Goal: Task Accomplishment & Management: Manage account settings

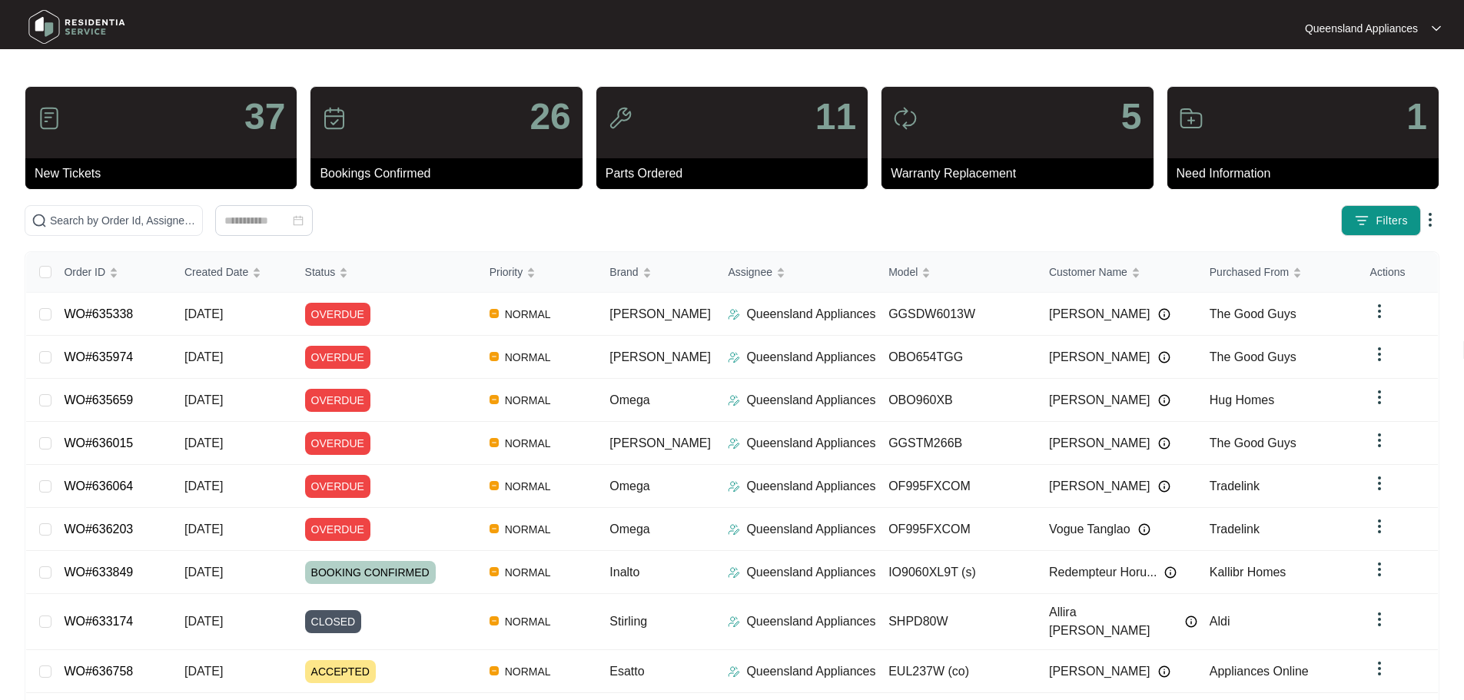
click at [278, 202] on div "37 New Tickets 26 Bookings Confirmed 11 Parts Ordered 5 Warranty Replacement 1 …" at bounding box center [732, 436] width 1414 height 700
click at [196, 218] on input "text" at bounding box center [123, 220] width 146 height 17
paste input "629153"
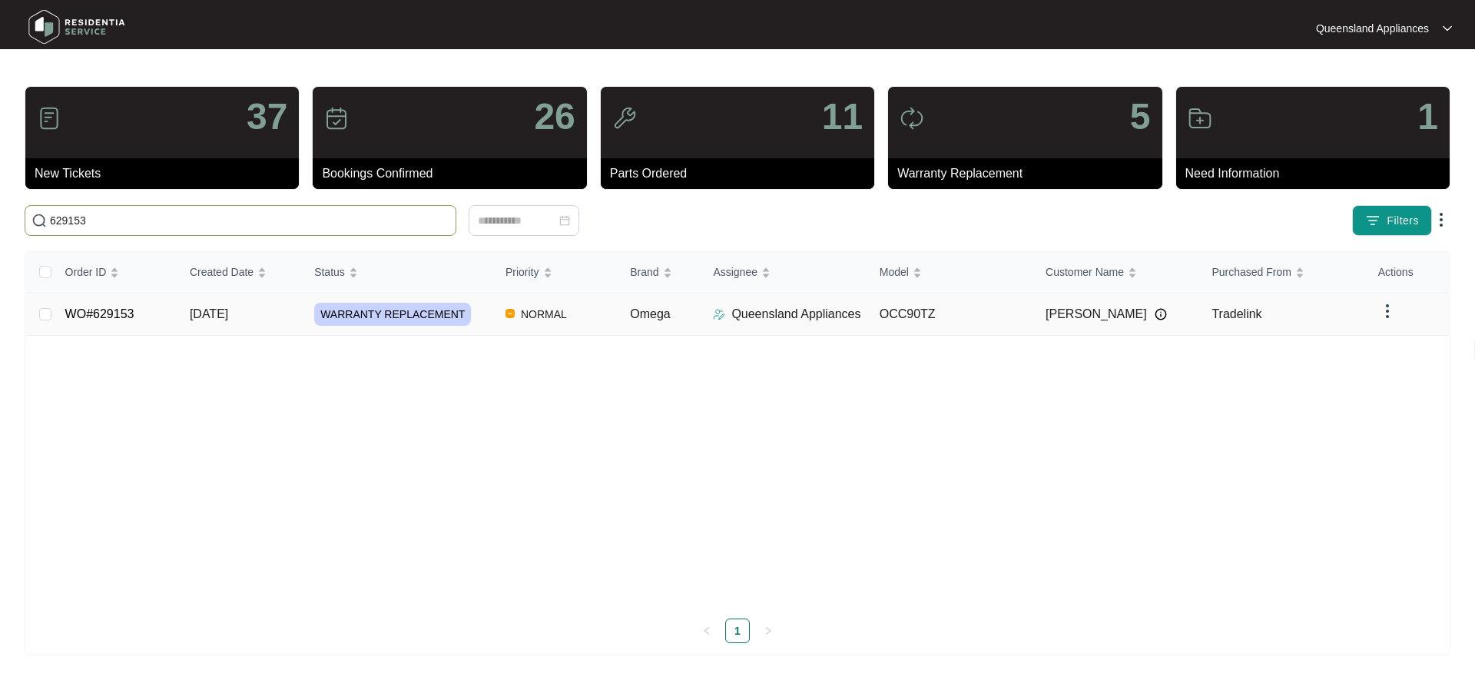
type input "629153"
click at [1000, 320] on td "OCC90TZ" at bounding box center [950, 314] width 166 height 43
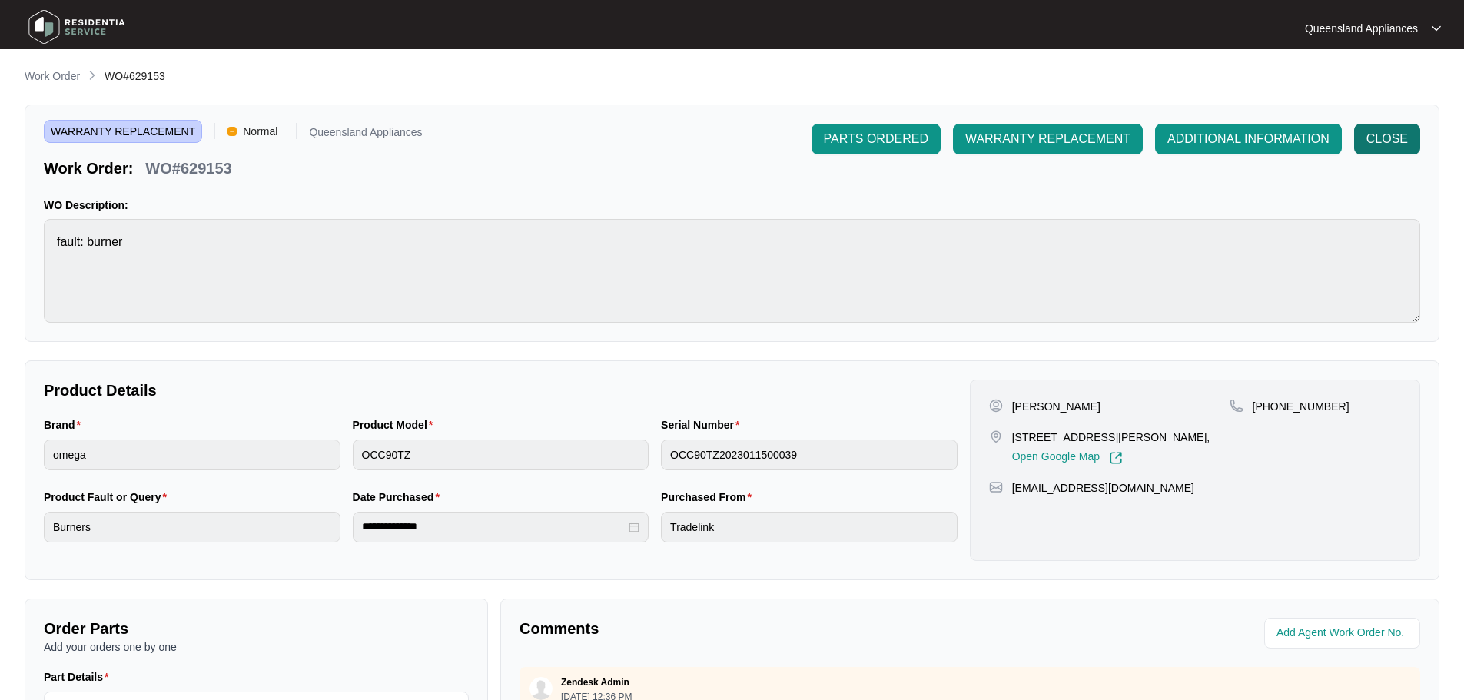
click at [1417, 145] on button "CLOSE" at bounding box center [1387, 139] width 66 height 31
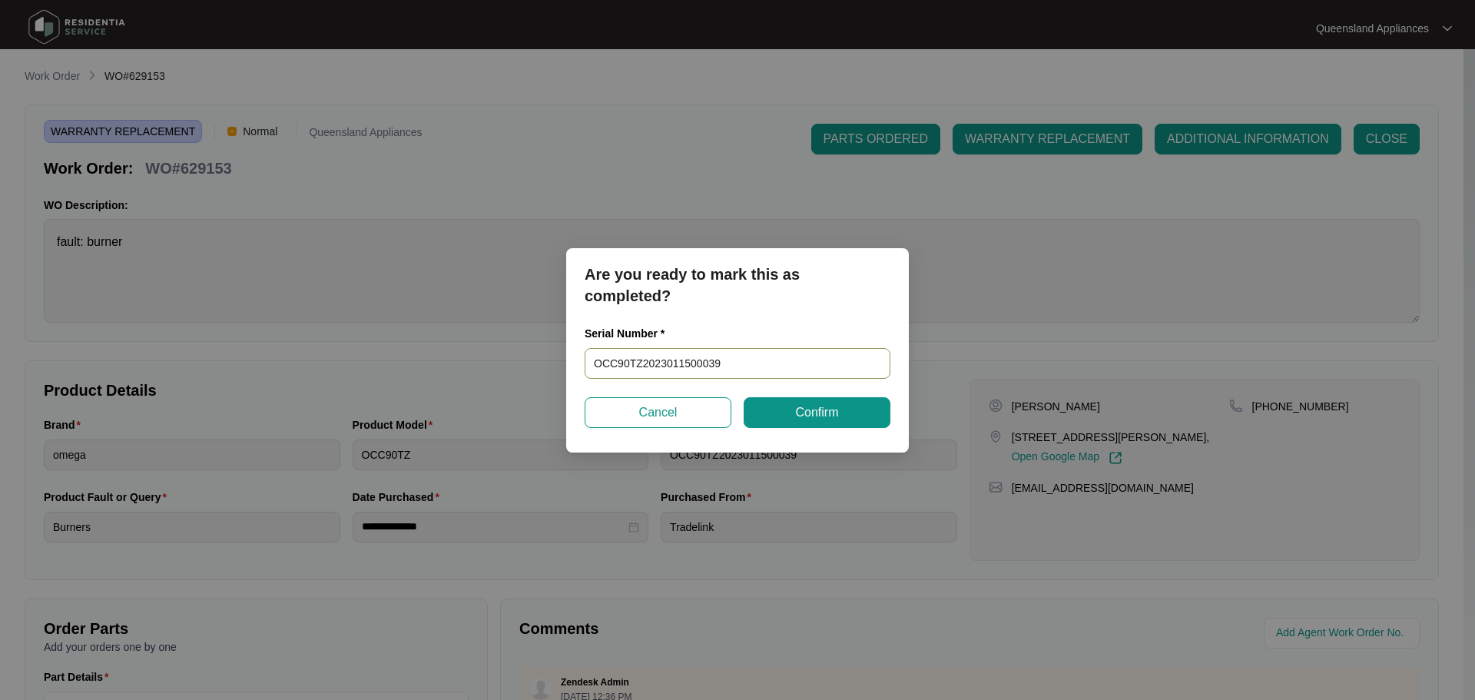
click at [762, 366] on input "OCC90TZ2023011500039" at bounding box center [738, 363] width 306 height 31
paste input "461024190300443"
type input "461024190300443"
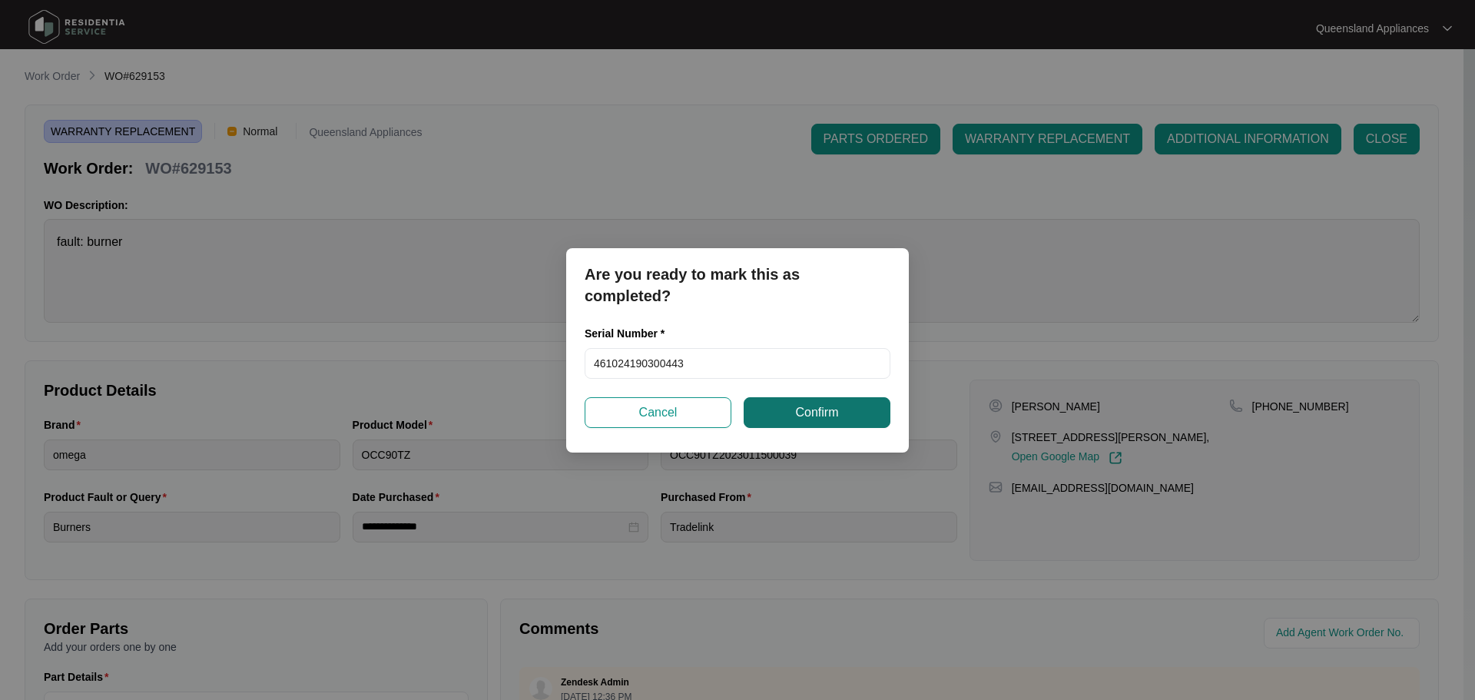
click at [784, 406] on button "Confirm" at bounding box center [817, 412] width 147 height 31
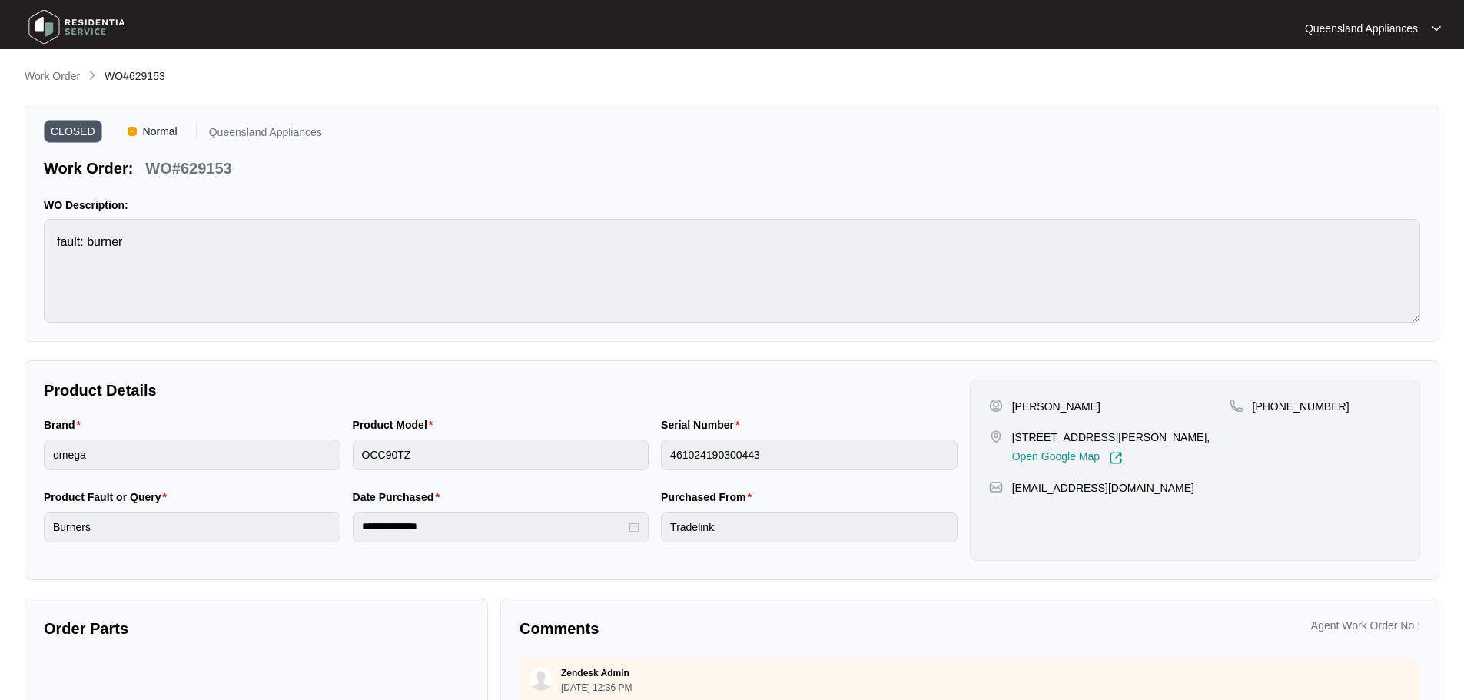
click at [69, 87] on div "**********" at bounding box center [732, 449] width 1414 height 763
type input "OCC90TZ2023011500039"
click at [67, 81] on p "Work Order" at bounding box center [52, 75] width 55 height 15
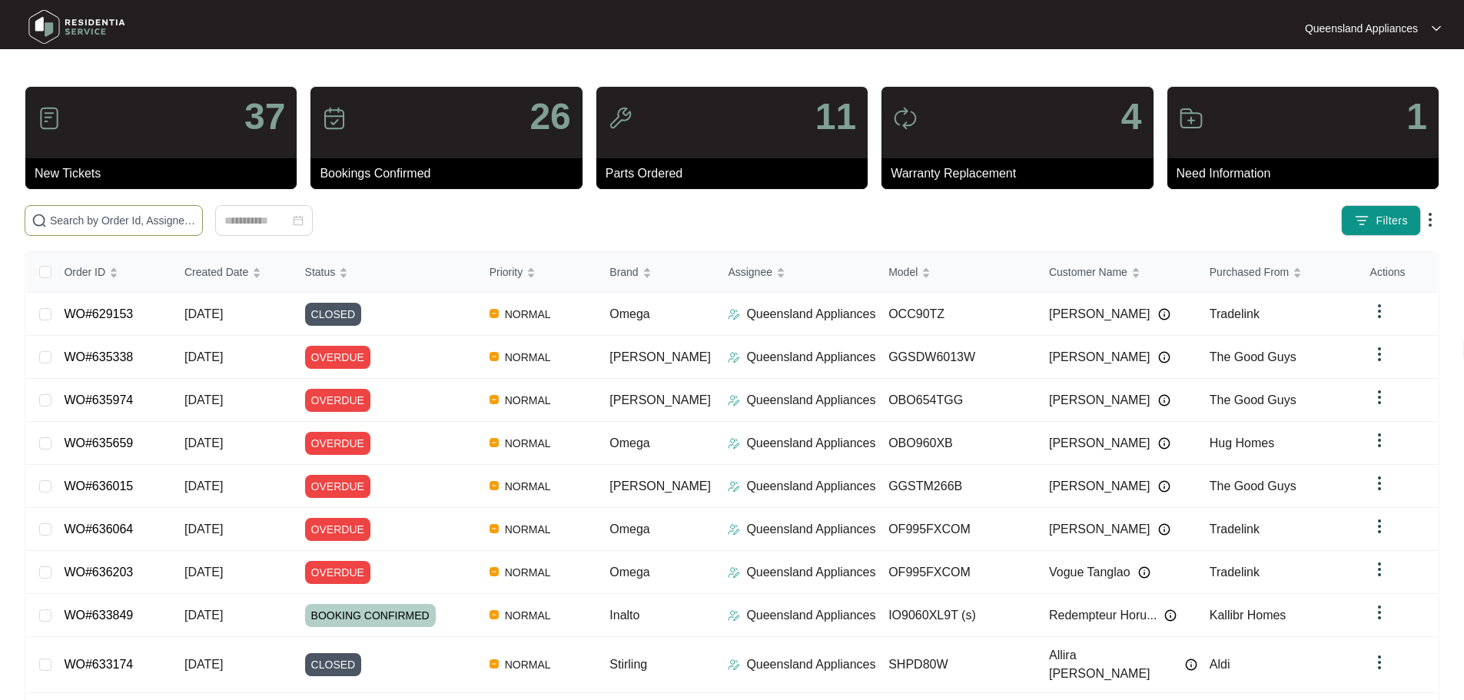
click at [203, 230] on span at bounding box center [114, 220] width 178 height 31
drag, startPoint x: 364, startPoint y: 221, endPoint x: 296, endPoint y: 258, distance: 77.7
click at [196, 221] on input "text" at bounding box center [123, 220] width 146 height 17
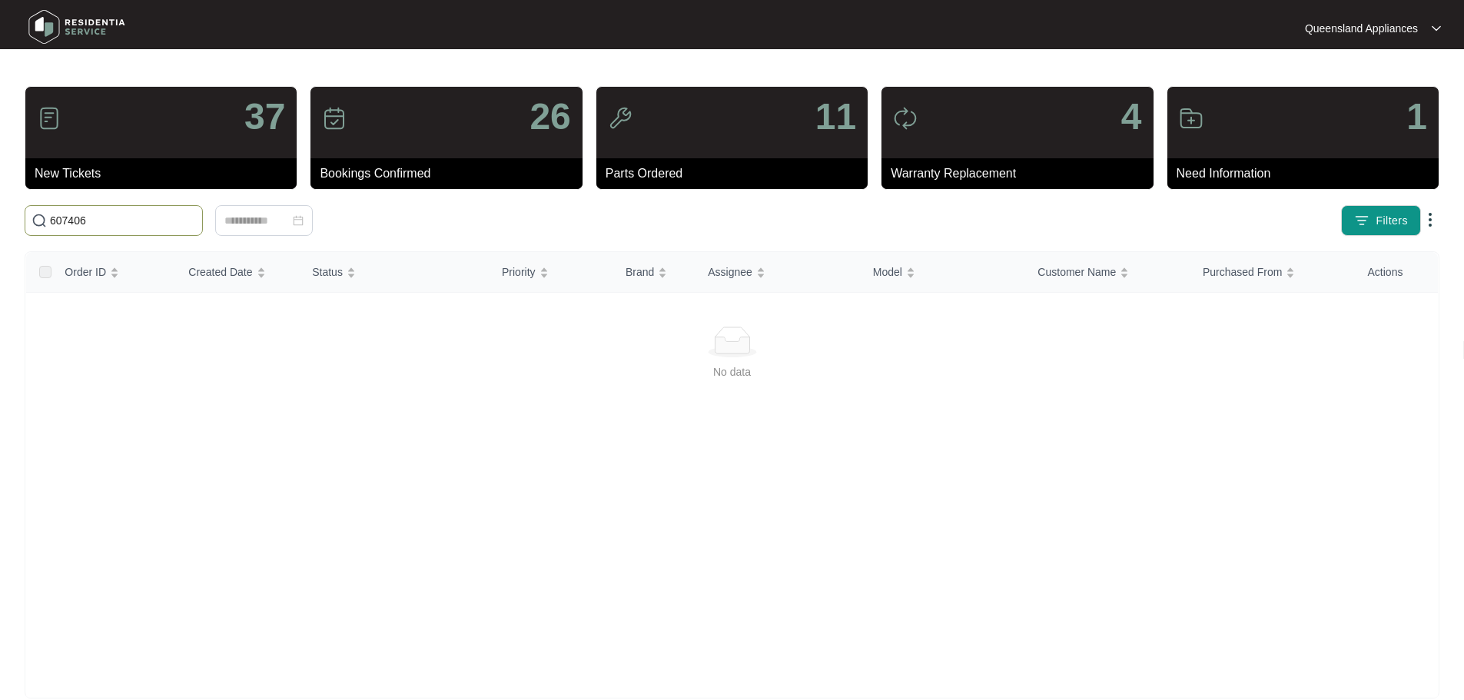
type input "607406"
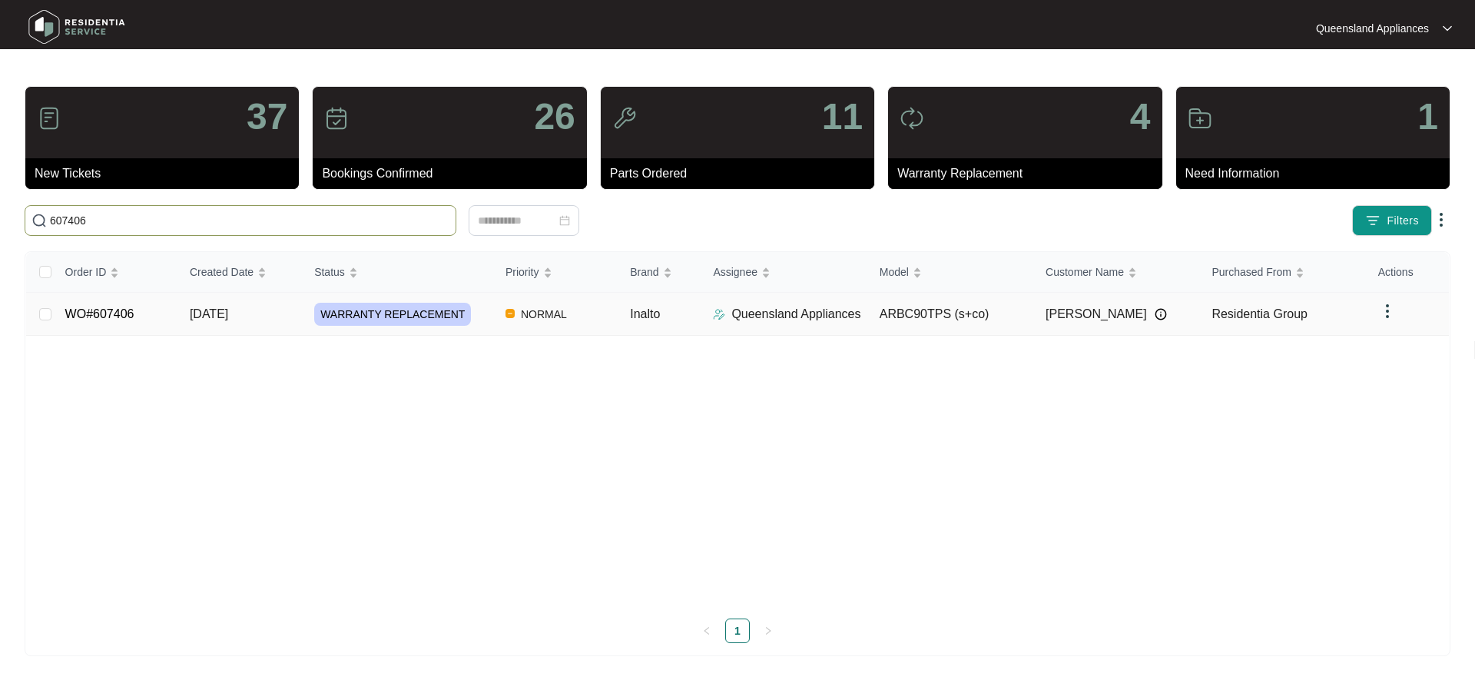
click at [1053, 310] on span "[PERSON_NAME]" at bounding box center [1096, 314] width 101 height 18
click at [495, 318] on td "NORMAL" at bounding box center [555, 314] width 124 height 43
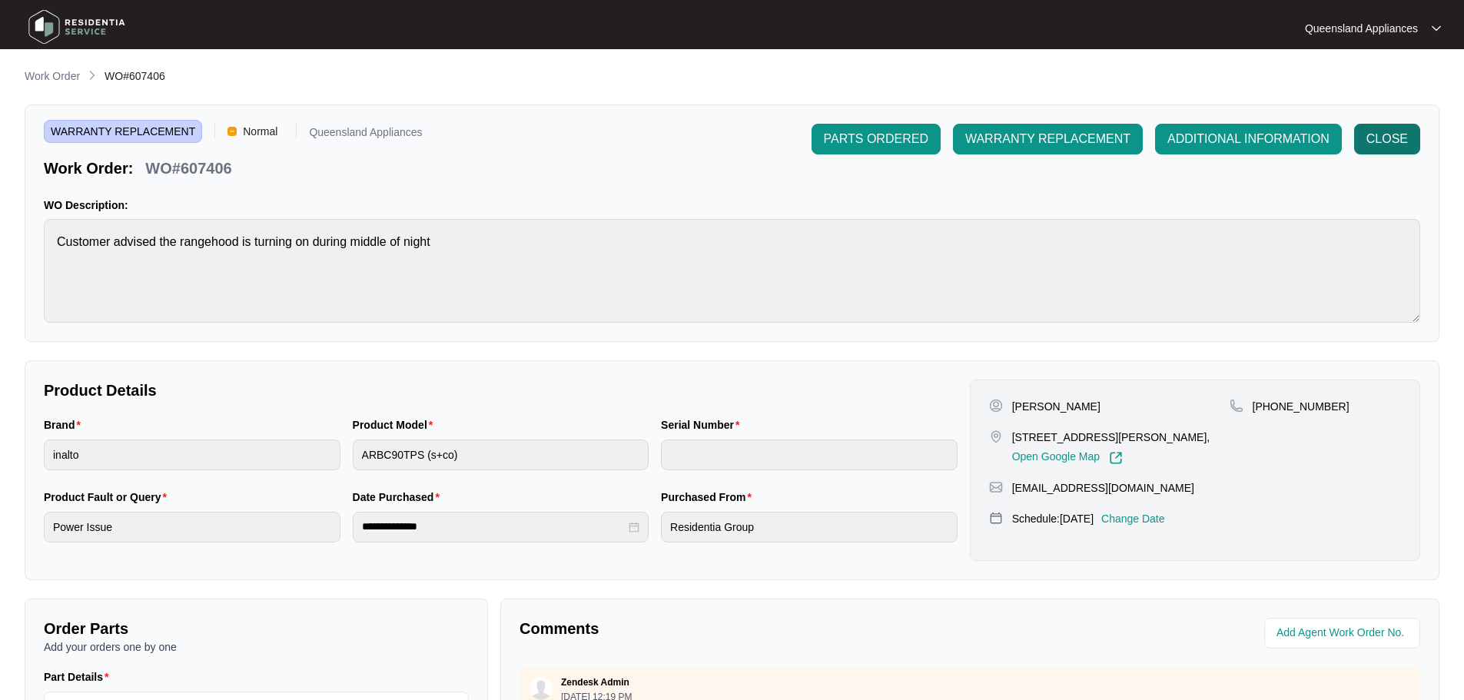
click at [1404, 136] on span "CLOSE" at bounding box center [1386, 139] width 41 height 18
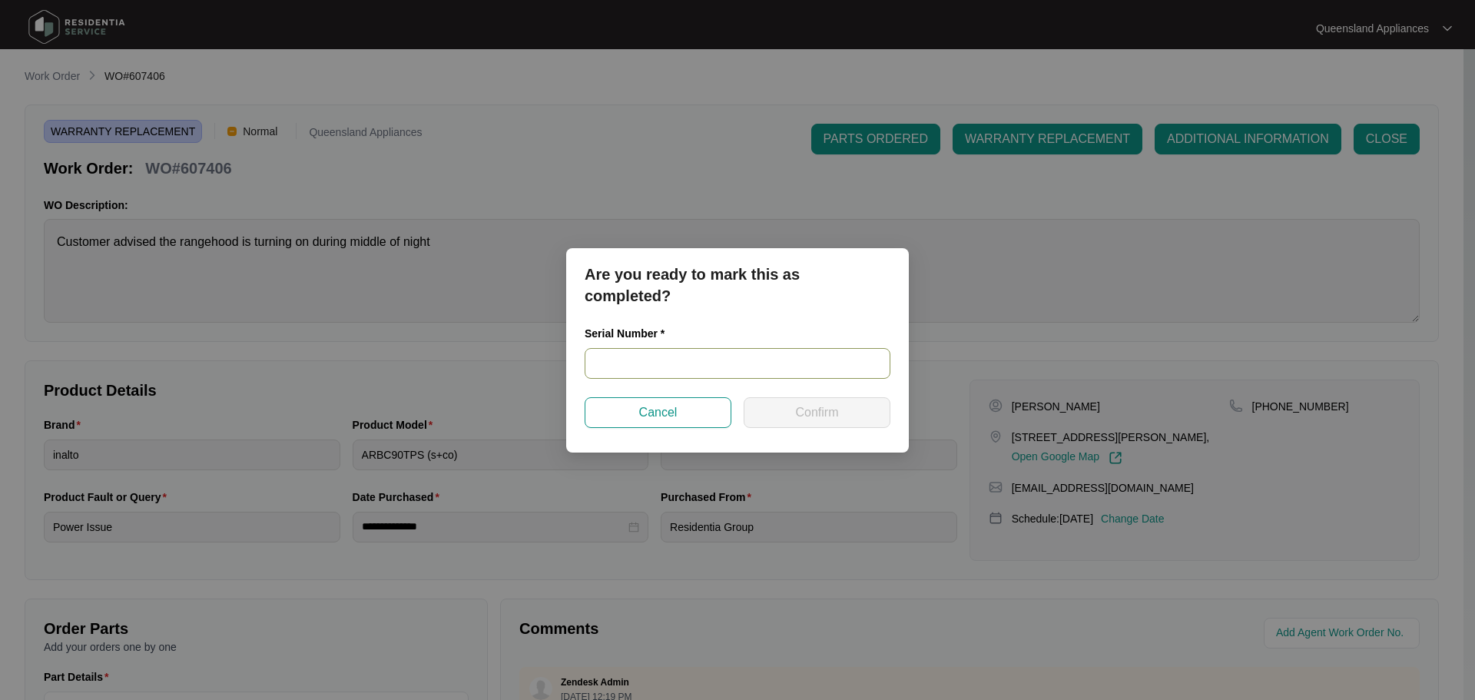
click at [660, 372] on input "text" at bounding box center [738, 363] width 306 height 31
paste input "231700016"
type input "231700016"
click at [778, 403] on button "Confirm" at bounding box center [817, 412] width 147 height 31
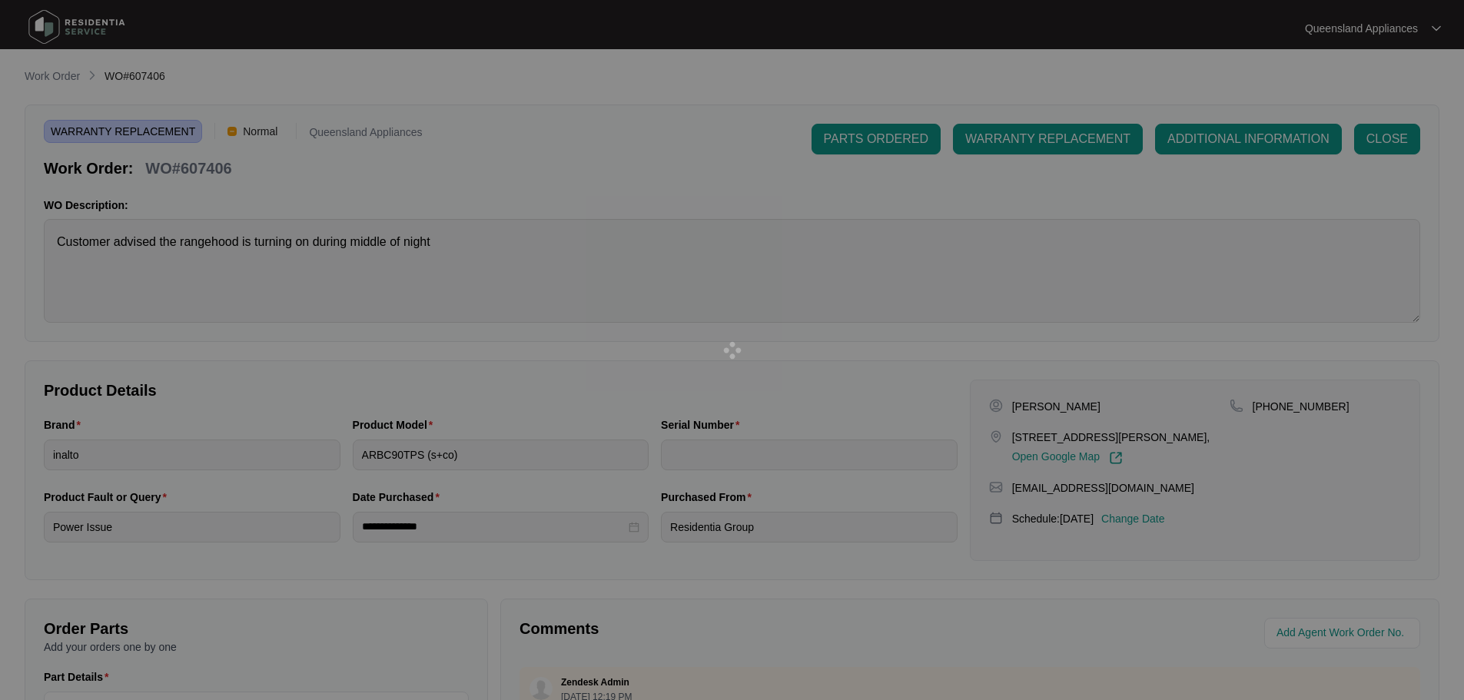
type input "231700016"
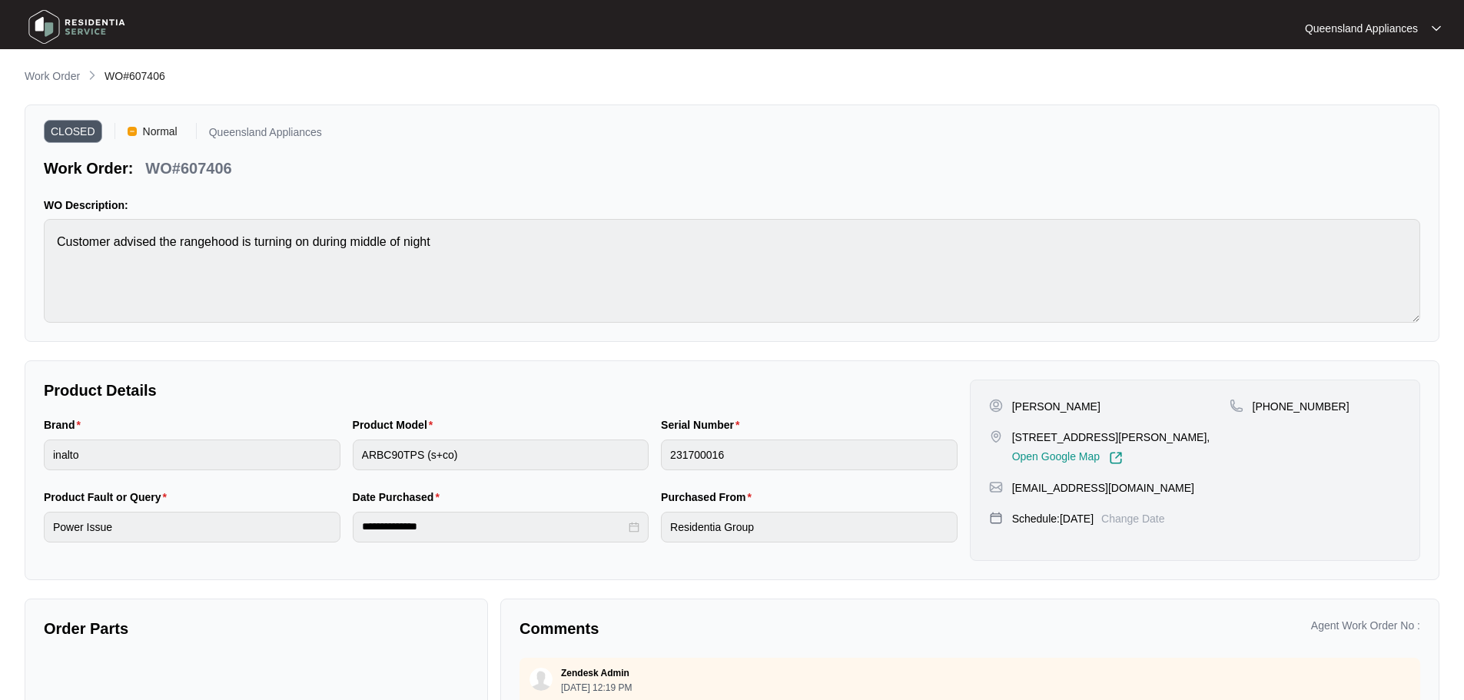
click at [95, 21] on img at bounding box center [77, 27] width 108 height 46
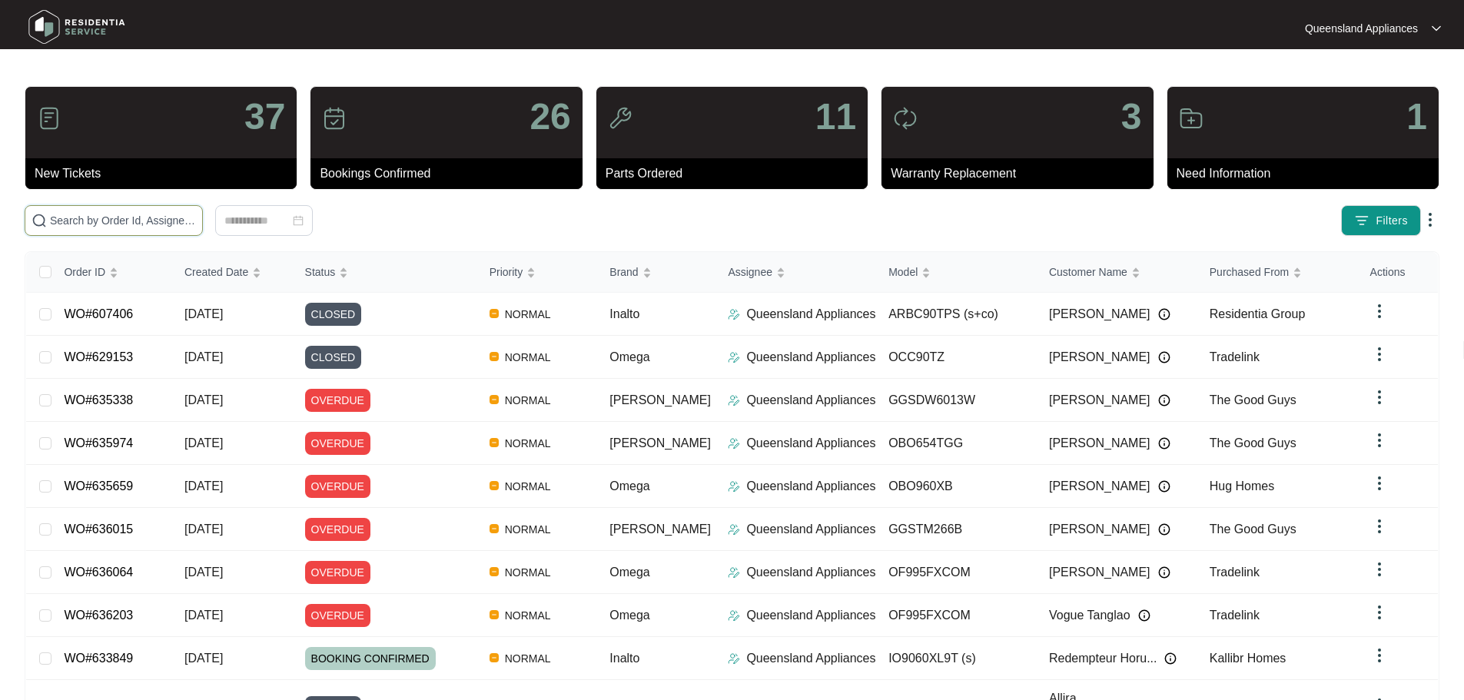
click at [196, 228] on input "text" at bounding box center [123, 220] width 146 height 17
paste input "628355"
type input "628355"
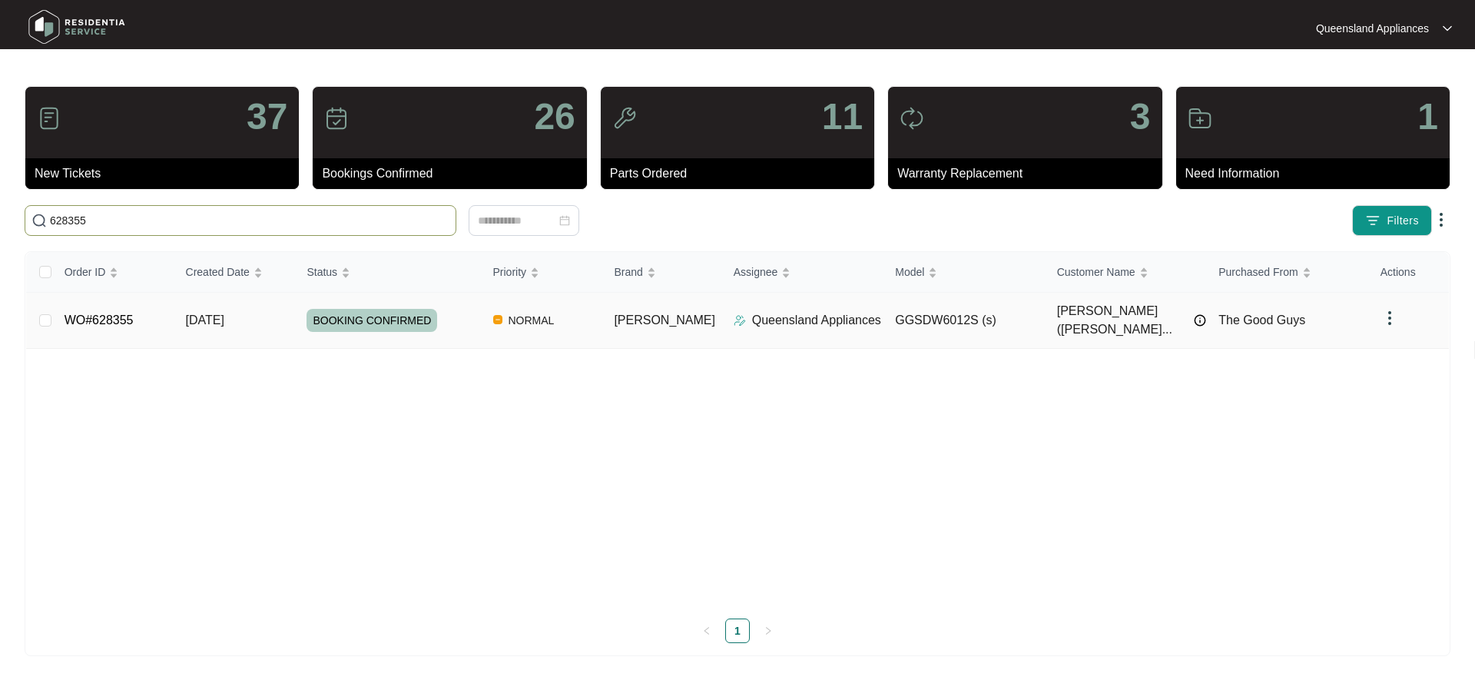
click at [634, 317] on span "[PERSON_NAME]" at bounding box center [664, 319] width 101 height 13
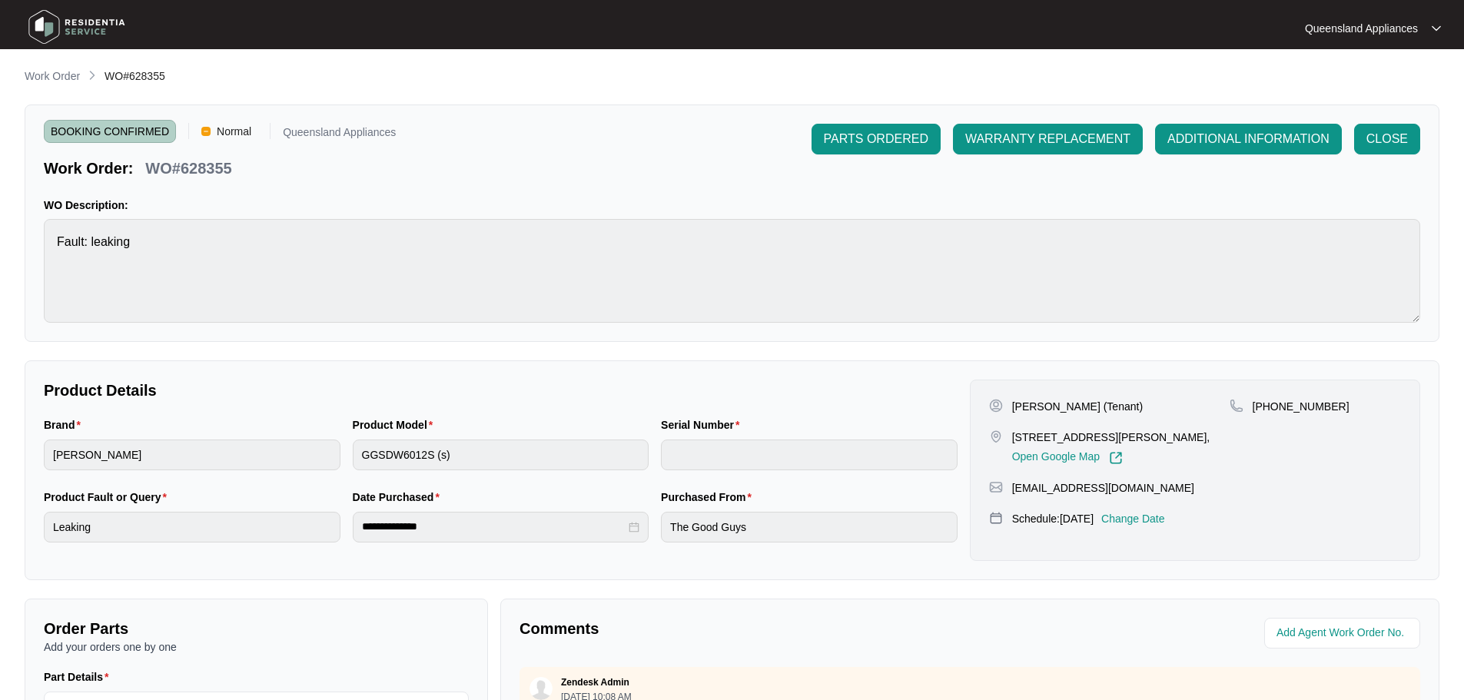
click at [1384, 155] on div "PARTS ORDERED WARRANTY REPLACEMENT ADDITIONAL INFORMATION CLOSE" at bounding box center [1115, 151] width 609 height 55
click at [1378, 144] on span "CLOSE" at bounding box center [1386, 139] width 41 height 18
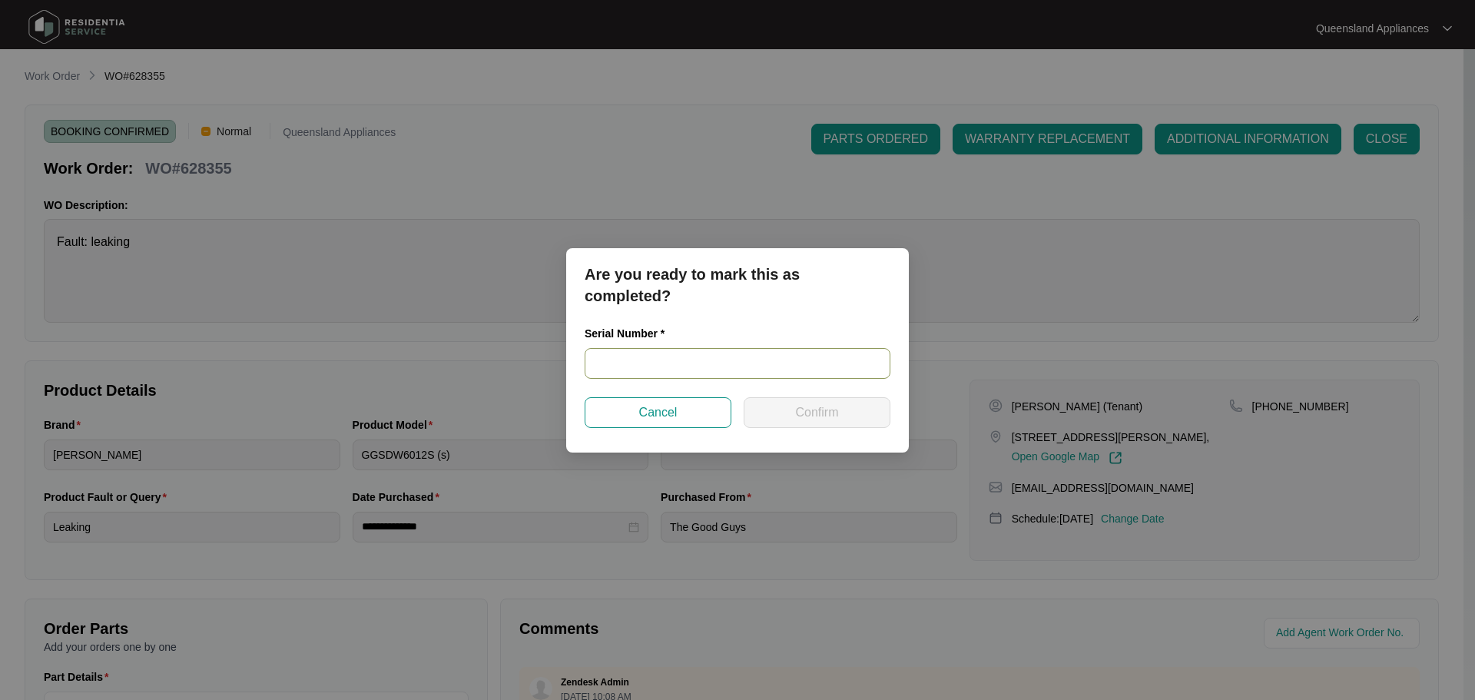
click at [644, 366] on input "text" at bounding box center [738, 363] width 306 height 31
paste input "2404512005020089"
type input "2404512005020089"
click at [798, 409] on span "Confirm" at bounding box center [816, 412] width 43 height 18
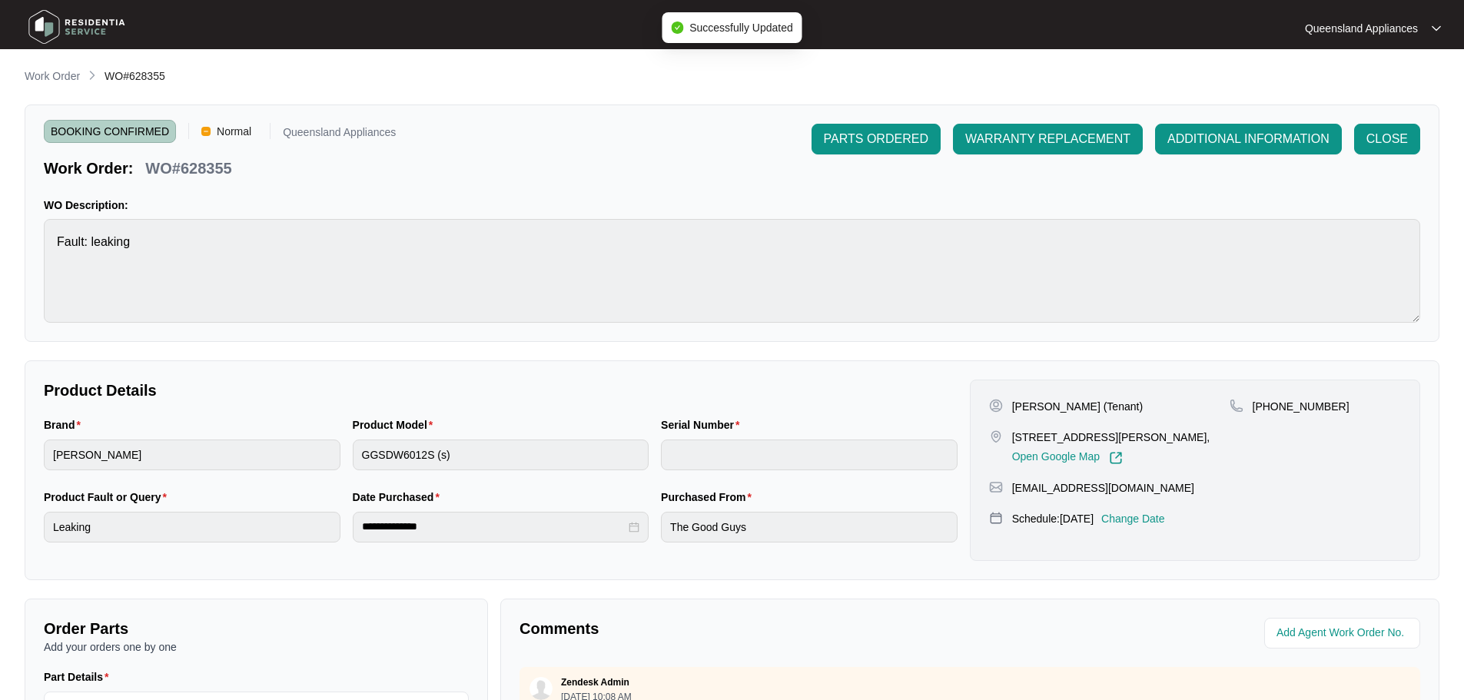
type input "2404512005020089"
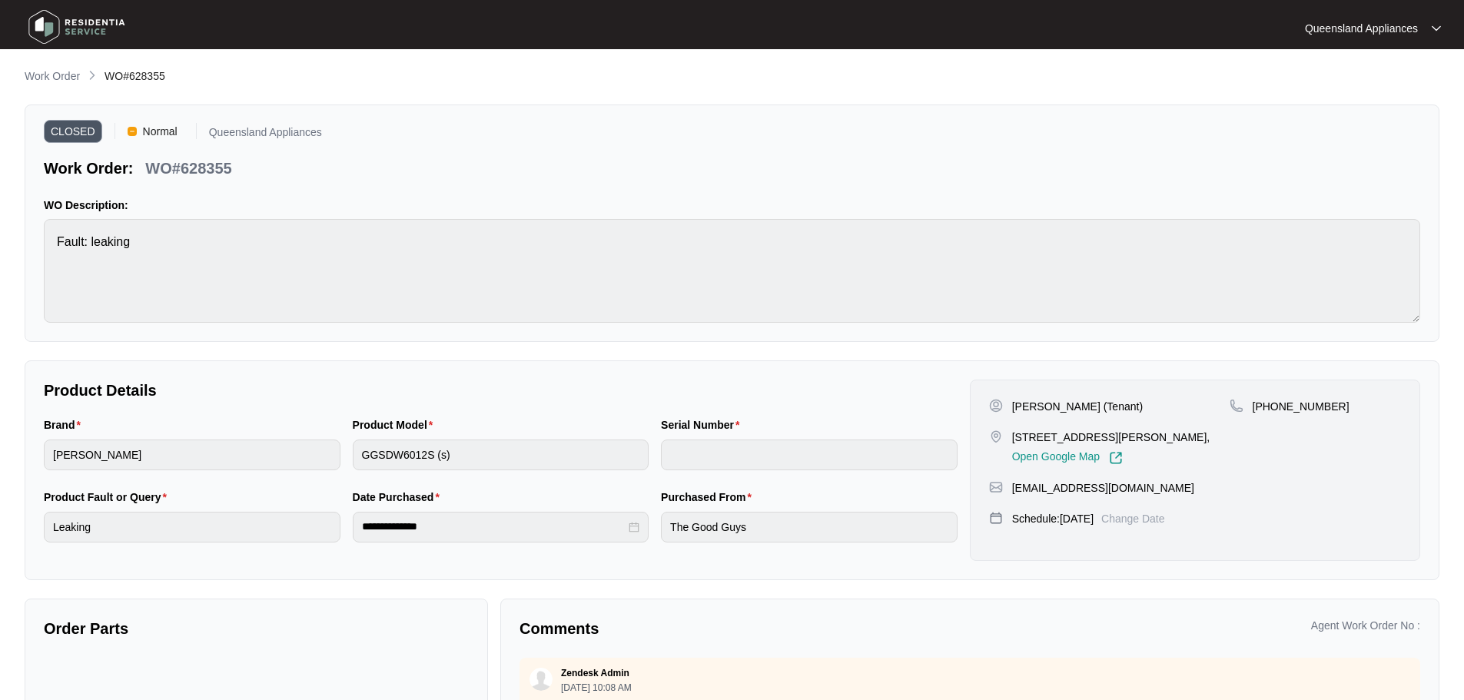
drag, startPoint x: 75, startPoint y: 27, endPoint x: 48, endPoint y: 52, distance: 37.5
click at [75, 27] on img at bounding box center [77, 27] width 108 height 46
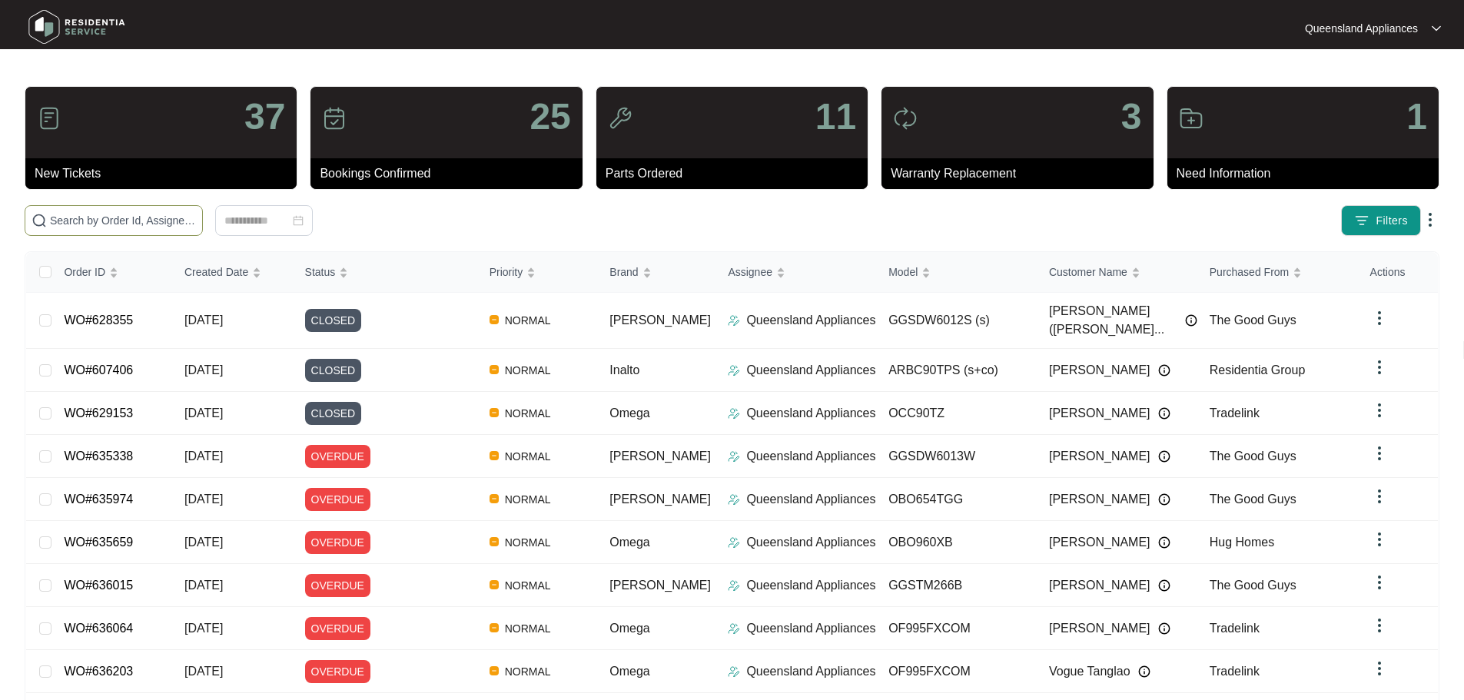
click at [196, 213] on input "text" at bounding box center [123, 220] width 146 height 17
paste input "631787"
type input "631787"
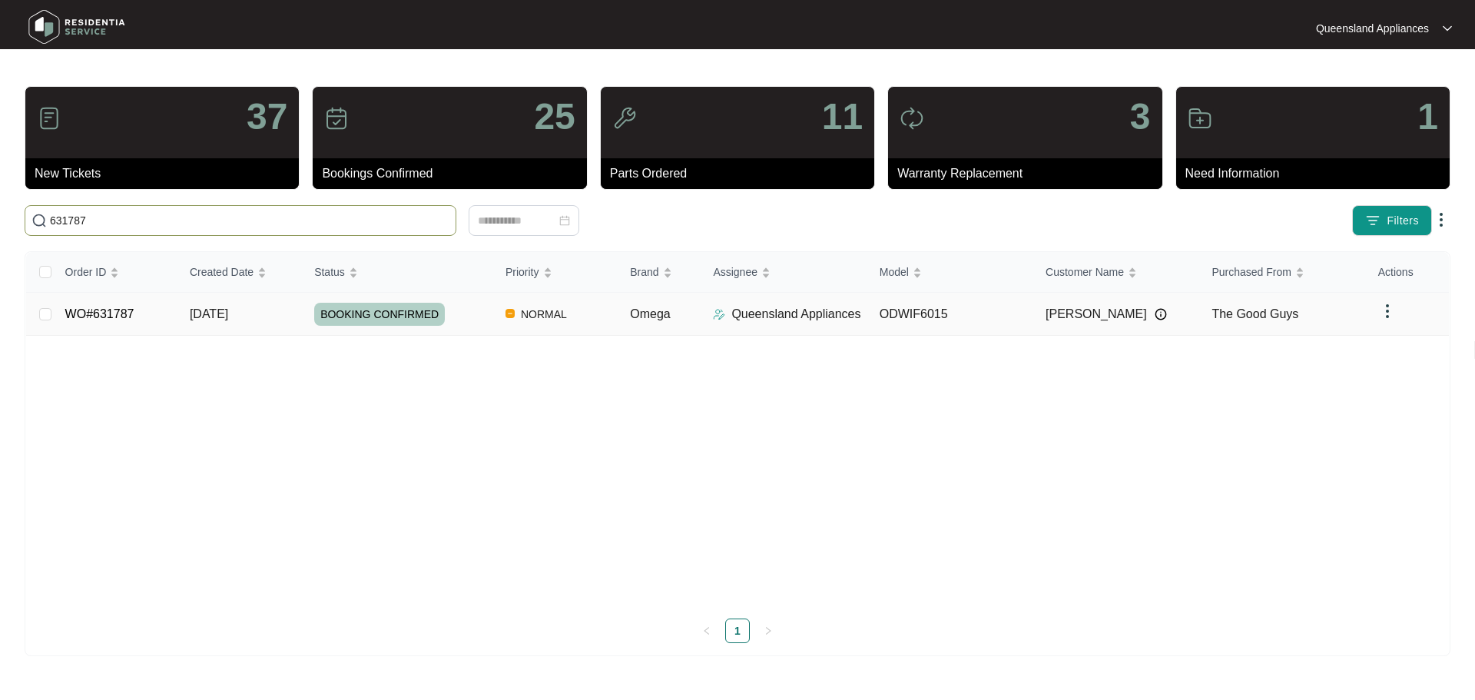
click at [984, 331] on td "ODWIF6015" at bounding box center [950, 314] width 166 height 43
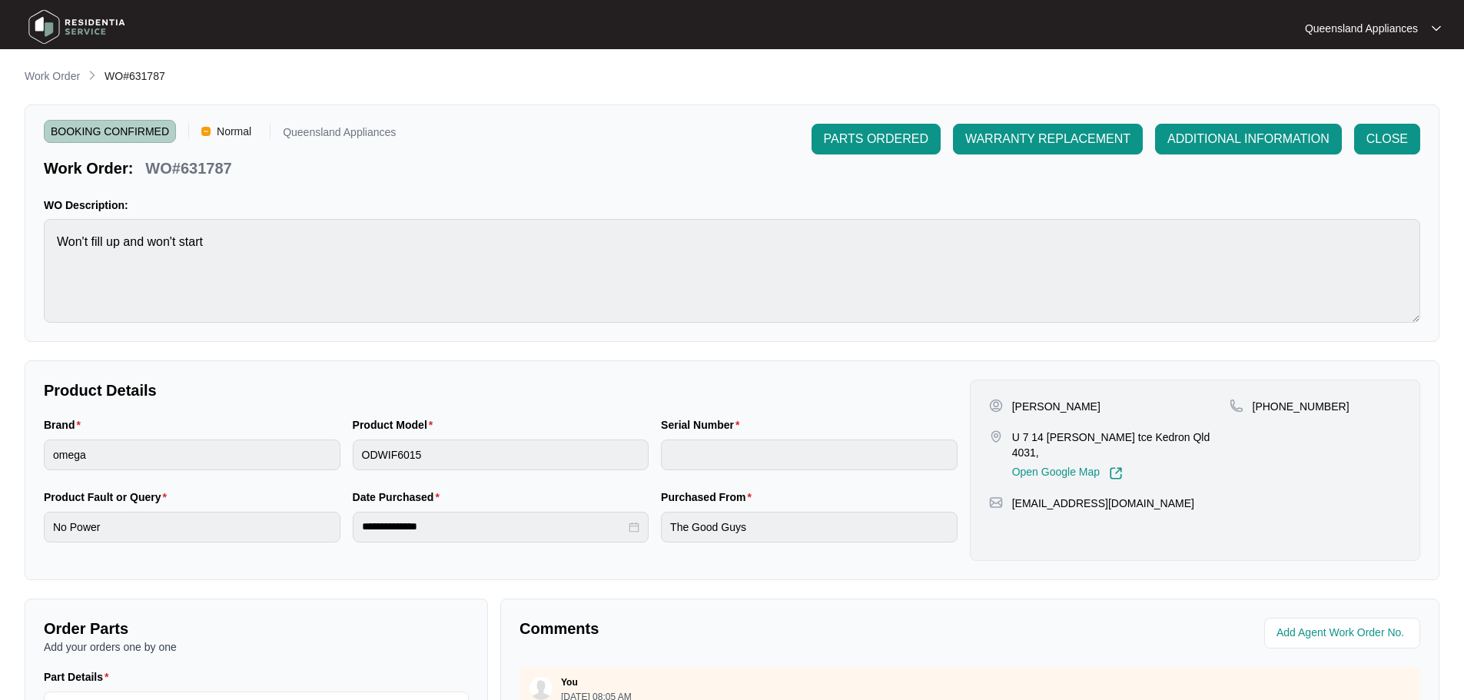
click at [99, 27] on img at bounding box center [77, 27] width 108 height 46
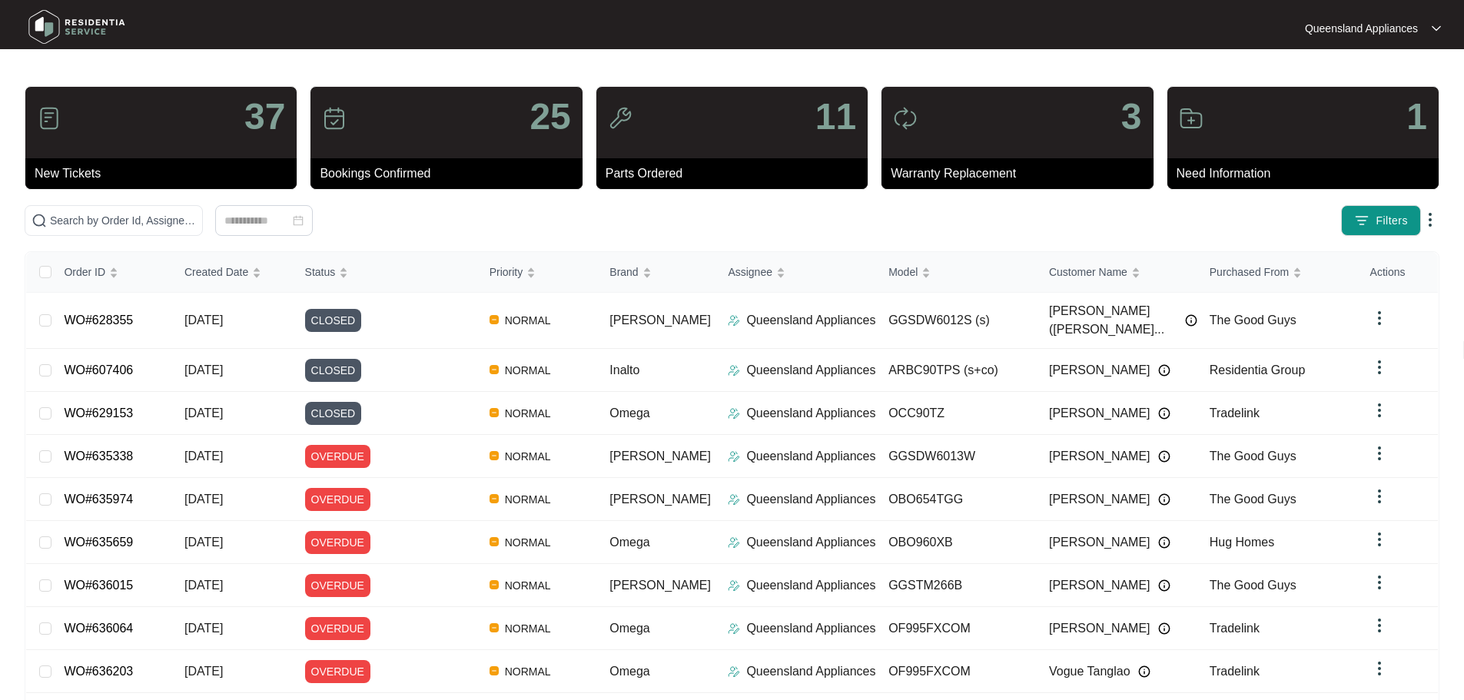
click at [197, 237] on div "37 New Tickets 25 Bookings Confirmed 11 Parts Ordered 3 Warranty Replacement 1 …" at bounding box center [732, 436] width 1414 height 700
click at [196, 224] on input "text" at bounding box center [123, 220] width 146 height 17
paste input "632414"
type input "632414"
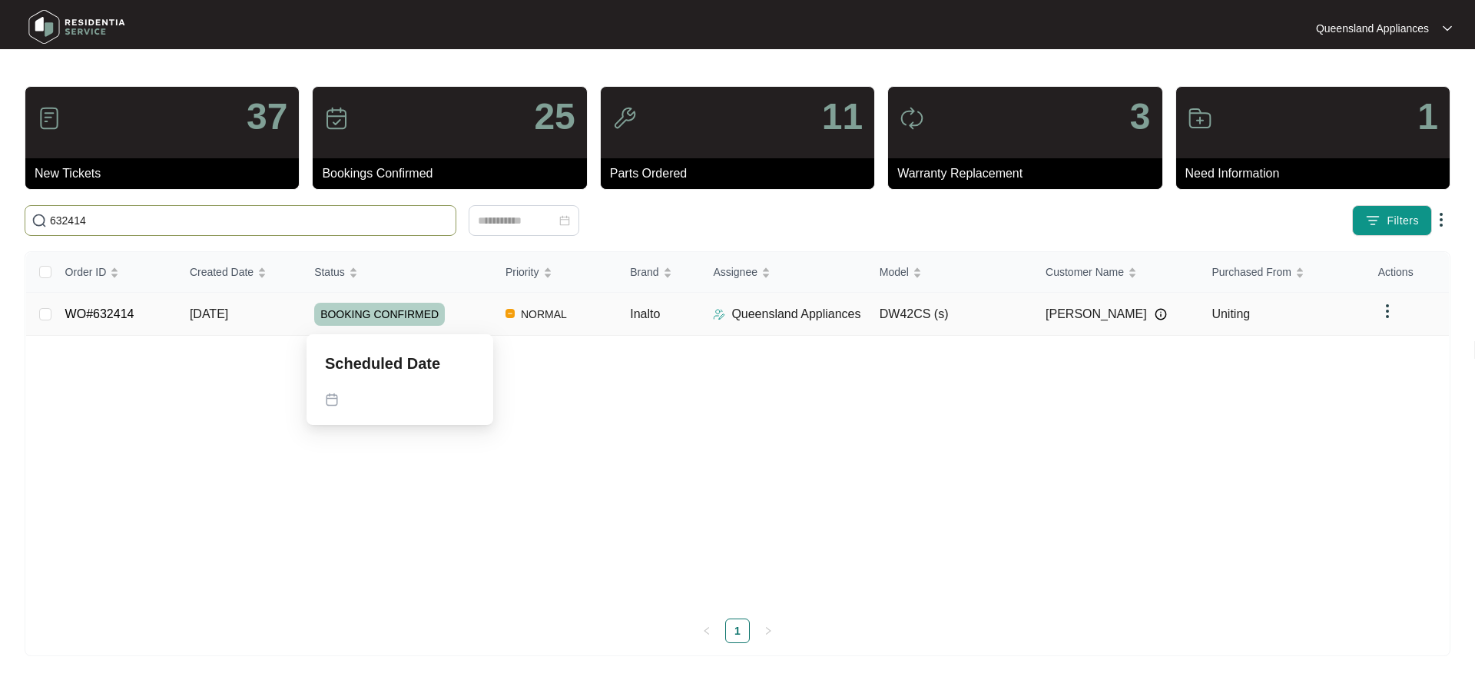
click at [416, 319] on span "BOOKING CONFIRMED" at bounding box center [379, 314] width 131 height 23
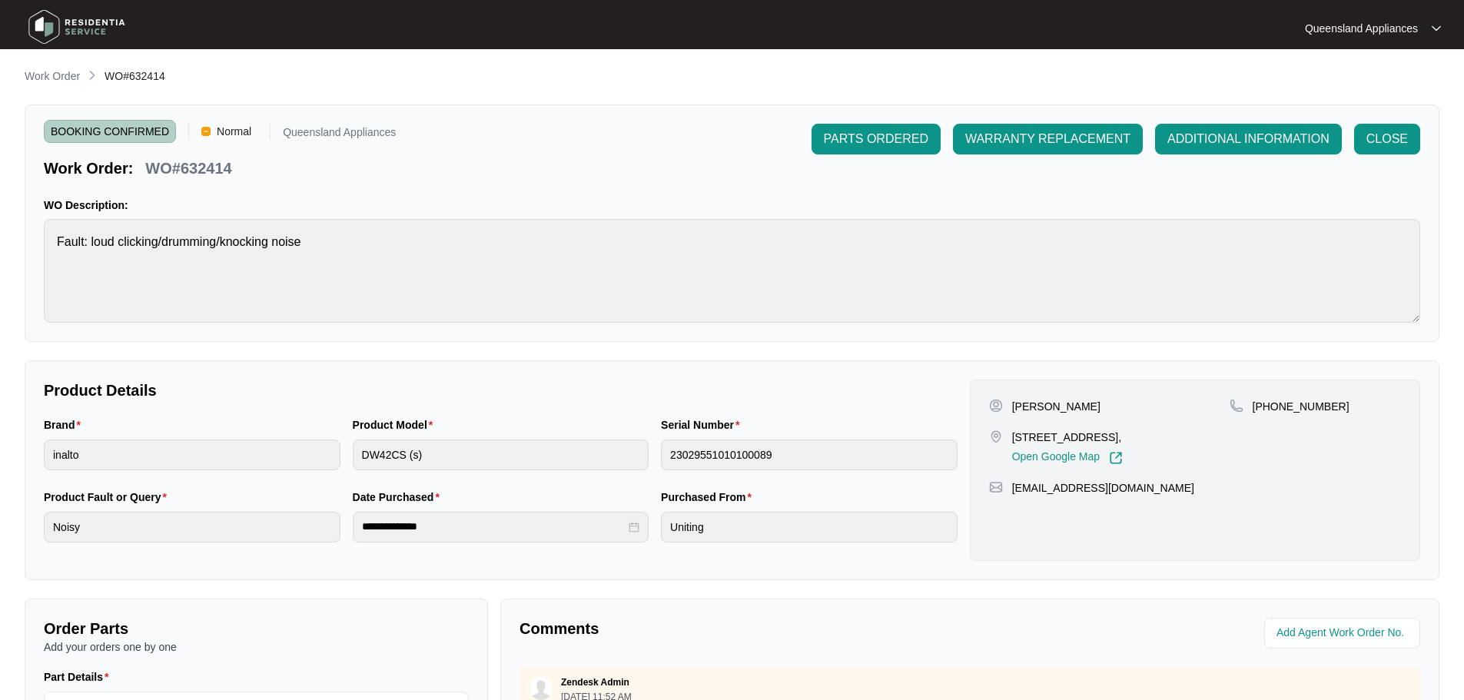
click at [78, 25] on img at bounding box center [77, 27] width 108 height 46
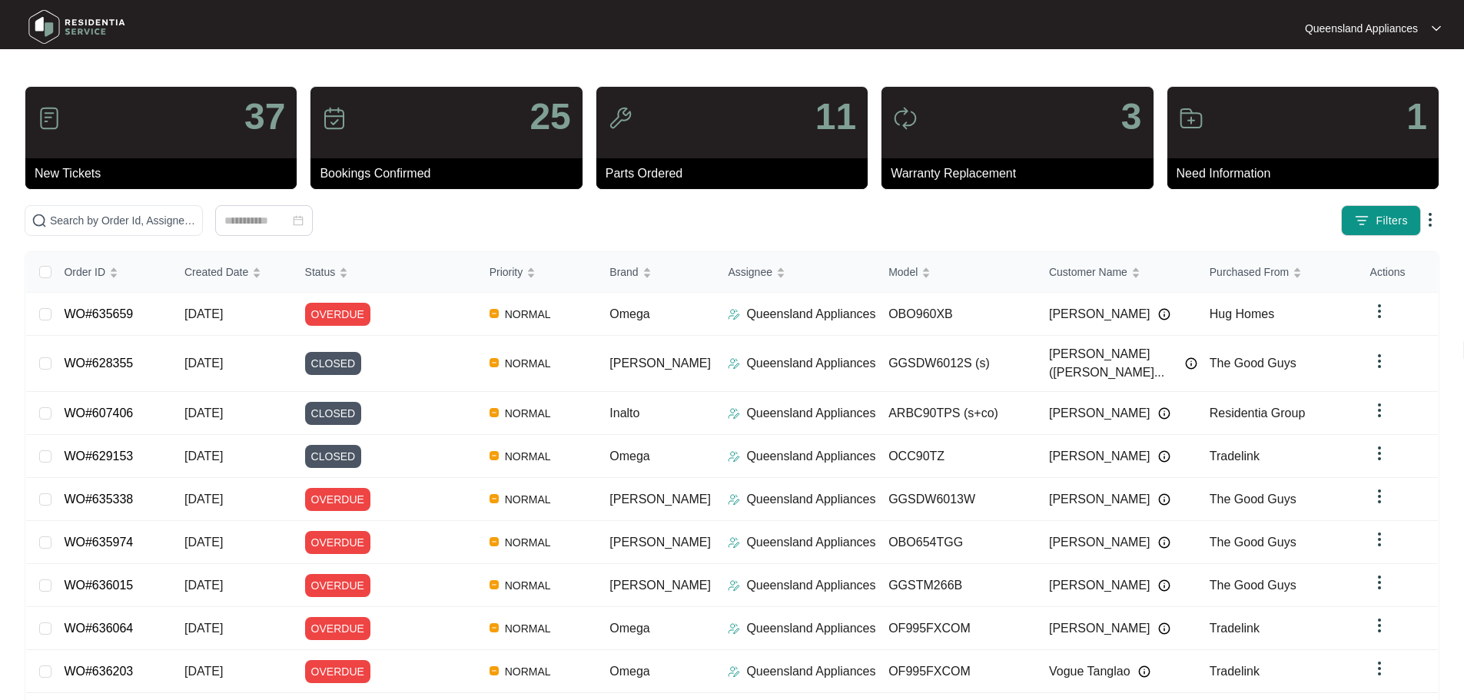
click at [274, 201] on div "37 New Tickets 25 Bookings Confirmed 11 Parts Ordered 3 Warranty Replacement 1 …" at bounding box center [732, 436] width 1414 height 700
click at [196, 214] on input "text" at bounding box center [123, 220] width 146 height 17
paste input "633572"
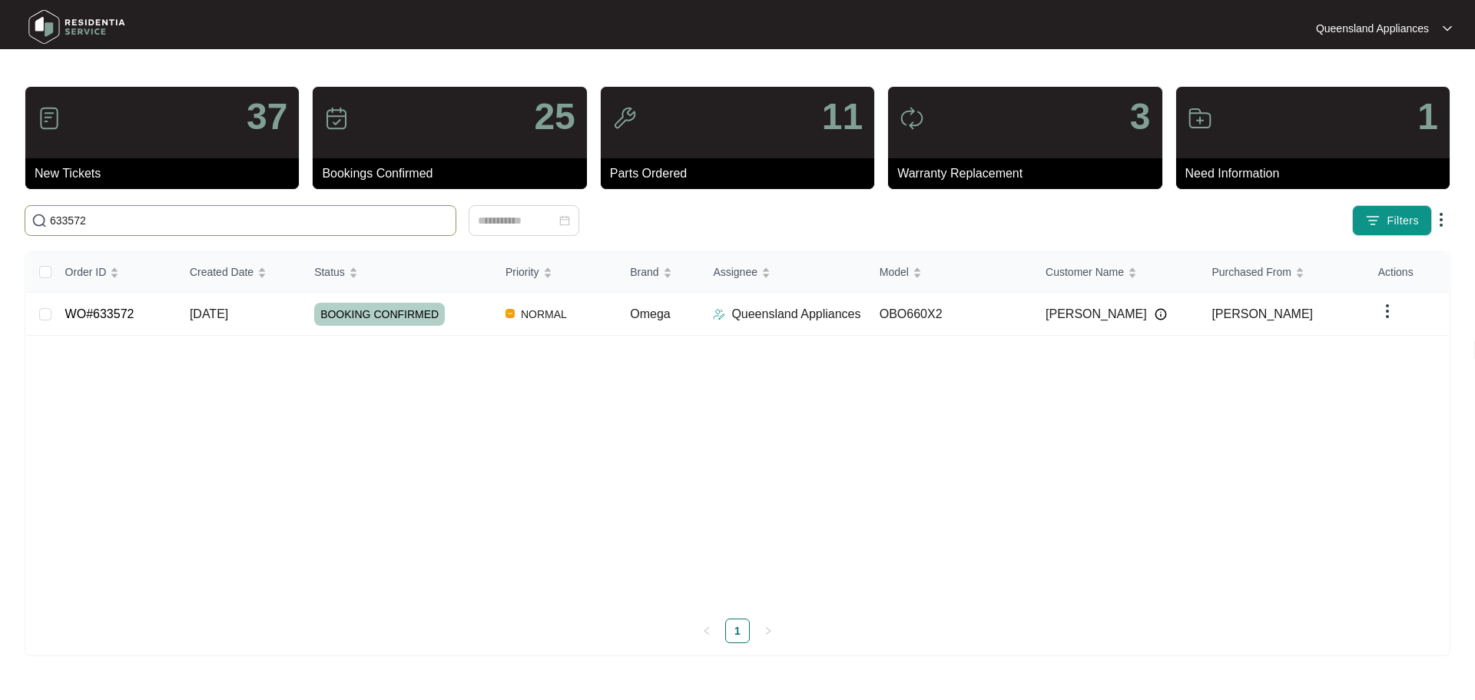
type input "633572"
click at [674, 323] on td "Omega" at bounding box center [659, 314] width 83 height 43
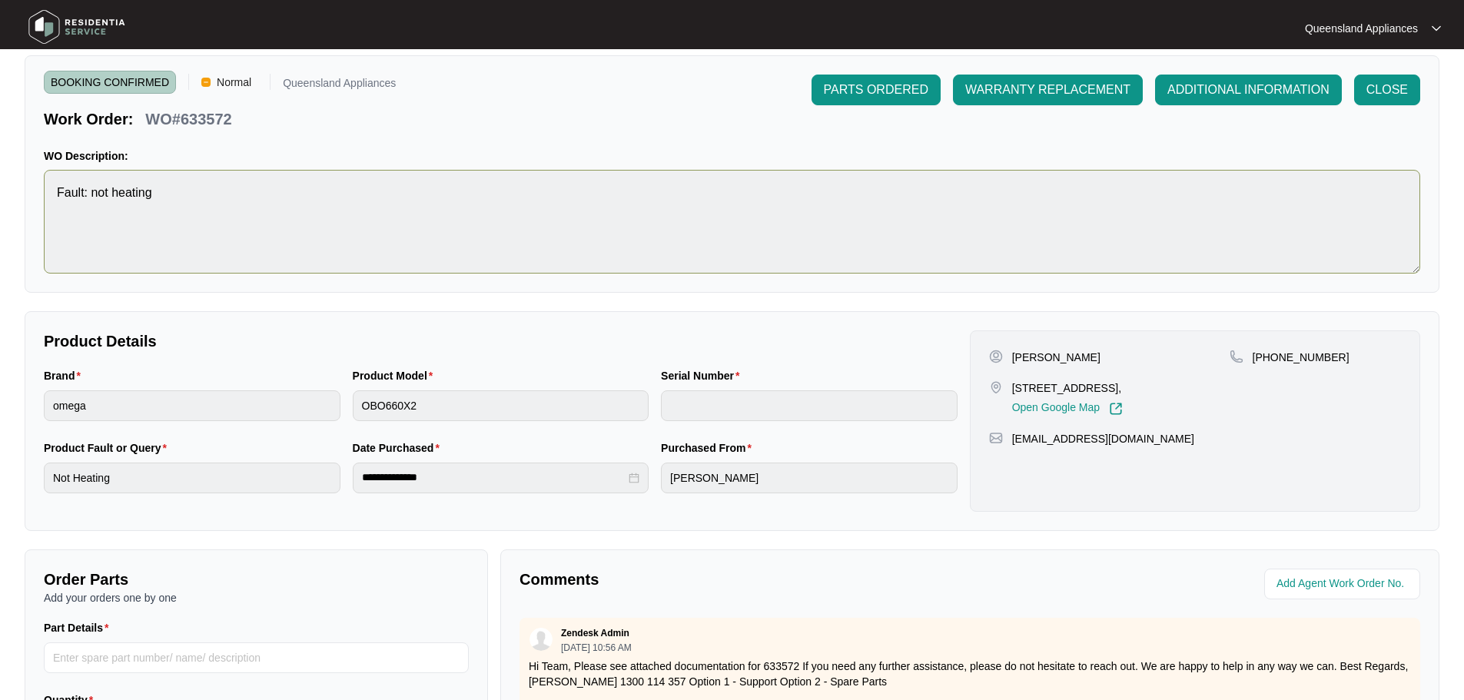
scroll to position [77, 0]
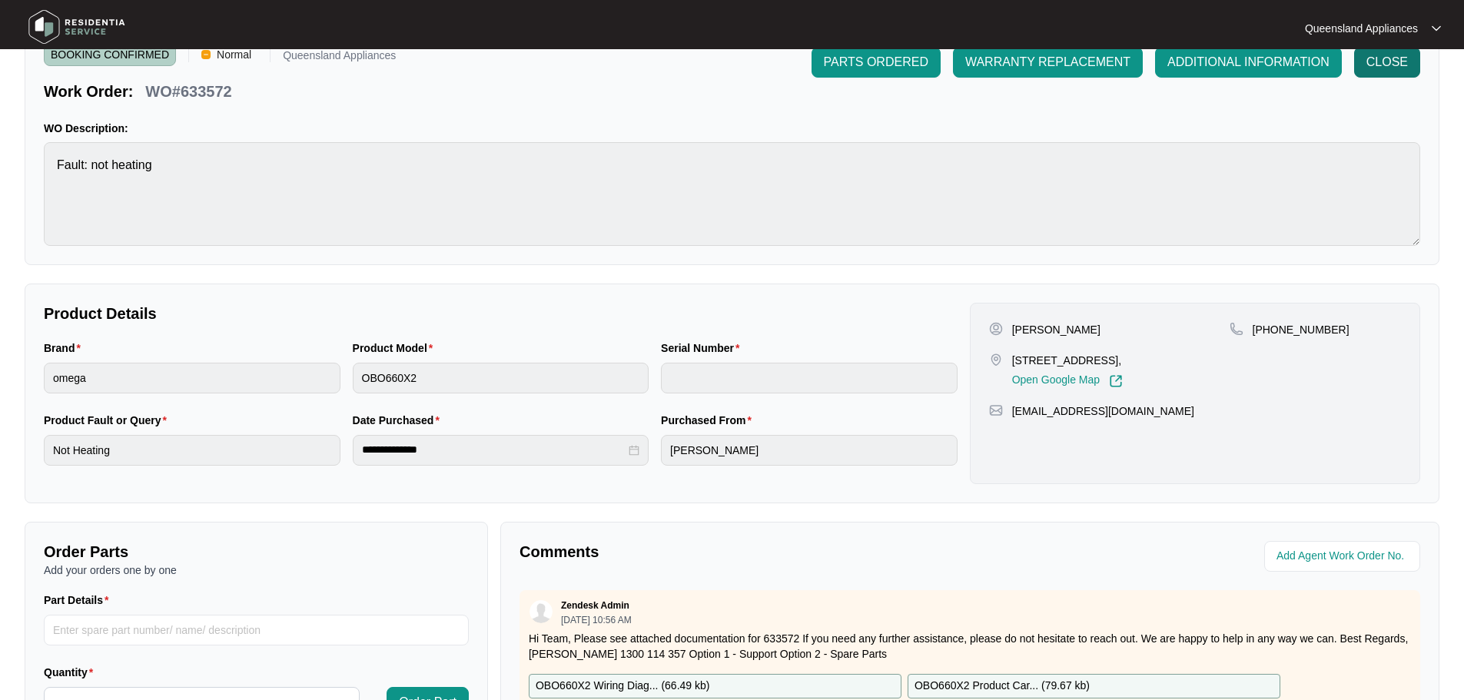
click at [1391, 68] on span "CLOSE" at bounding box center [1386, 62] width 41 height 18
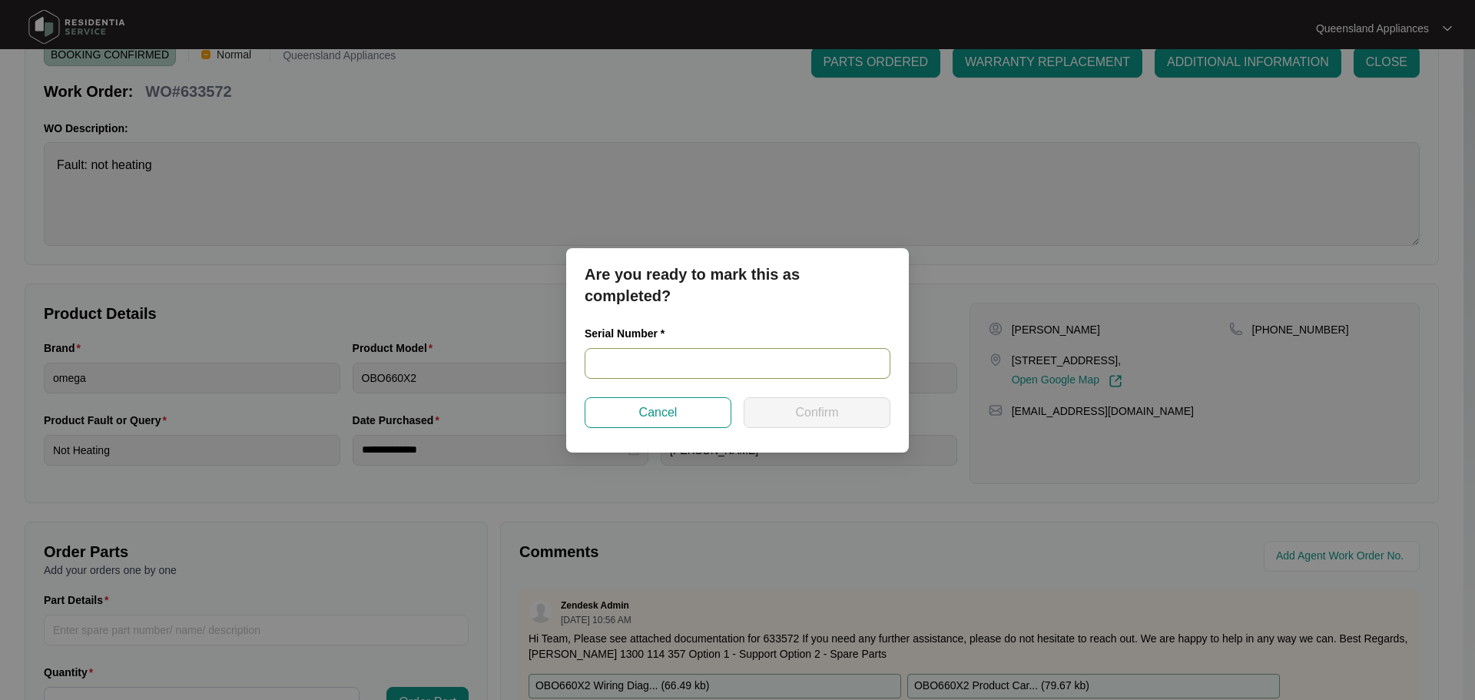
click at [748, 366] on input "text" at bounding box center [738, 363] width 306 height 31
paste input "00768355009504390072"
type input "00768355009504390072"
click at [839, 420] on button "Confirm" at bounding box center [817, 412] width 147 height 31
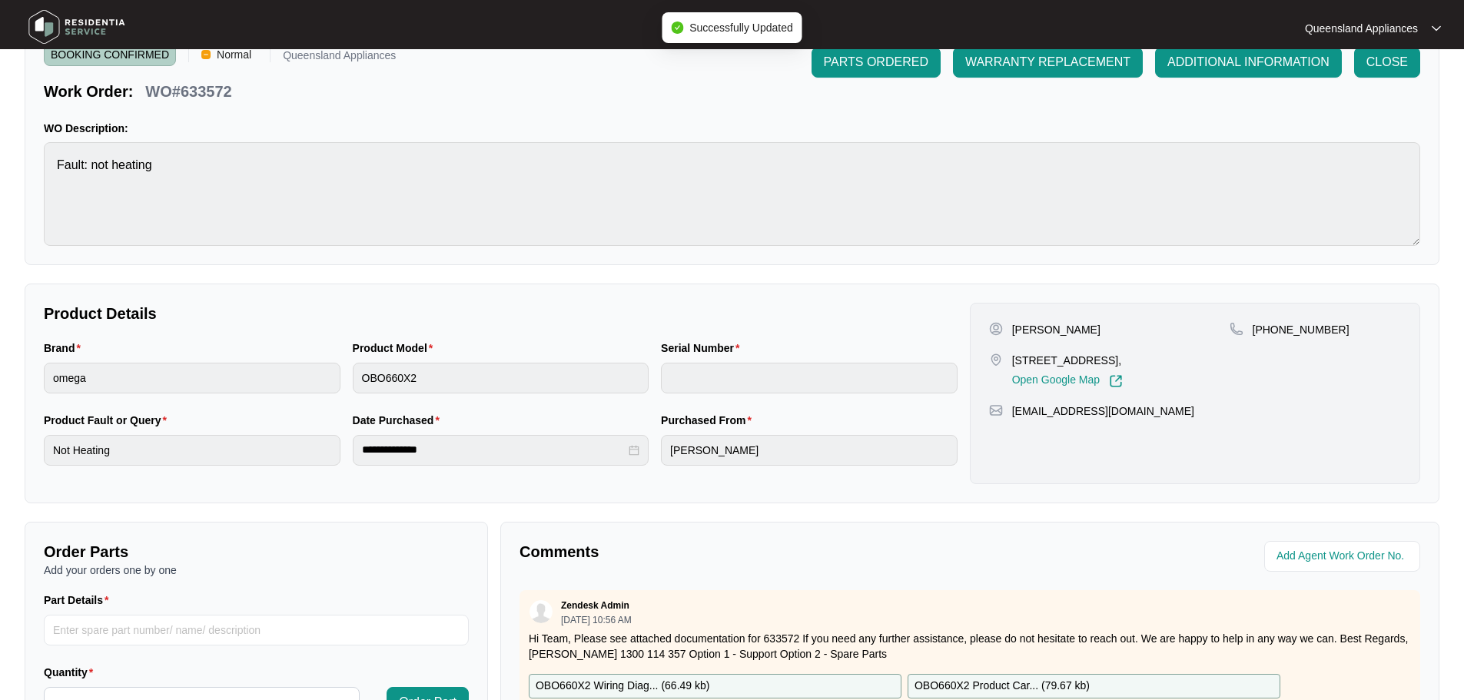
type input "00768355009504390072"
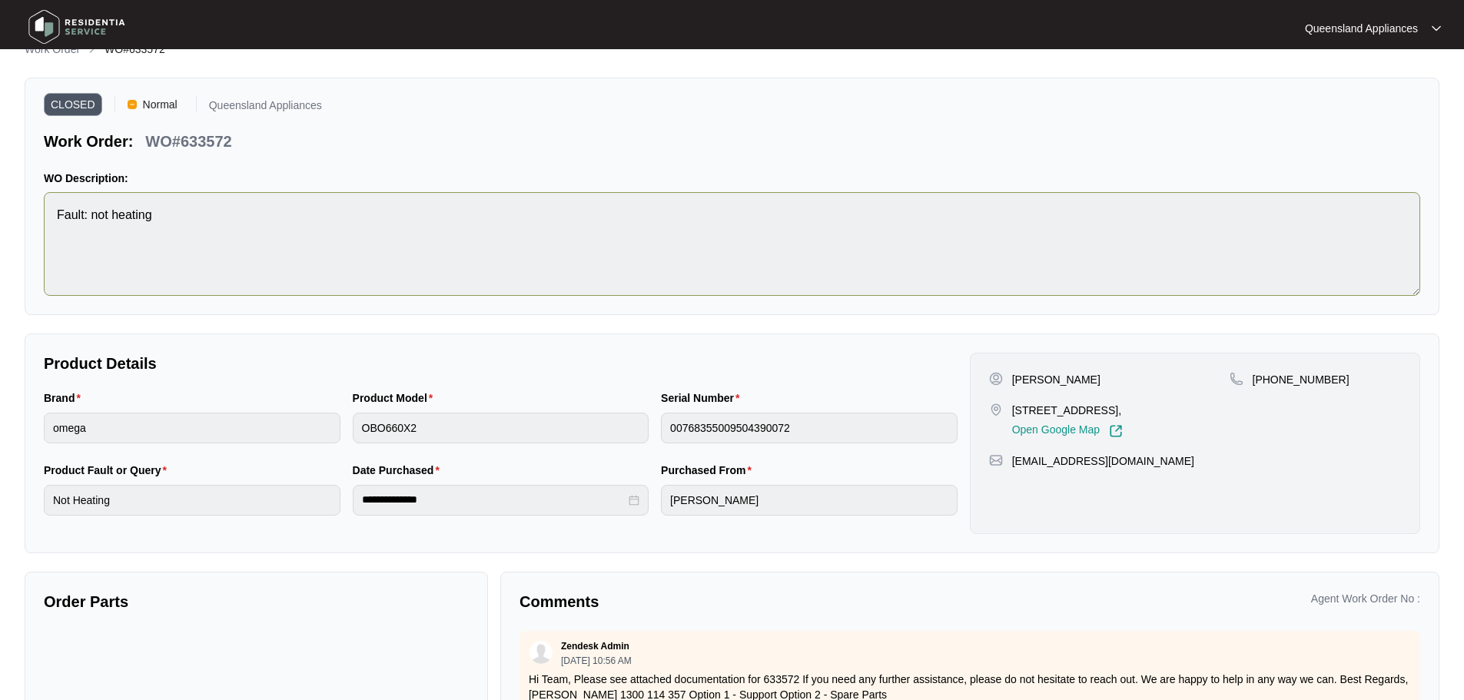
scroll to position [0, 0]
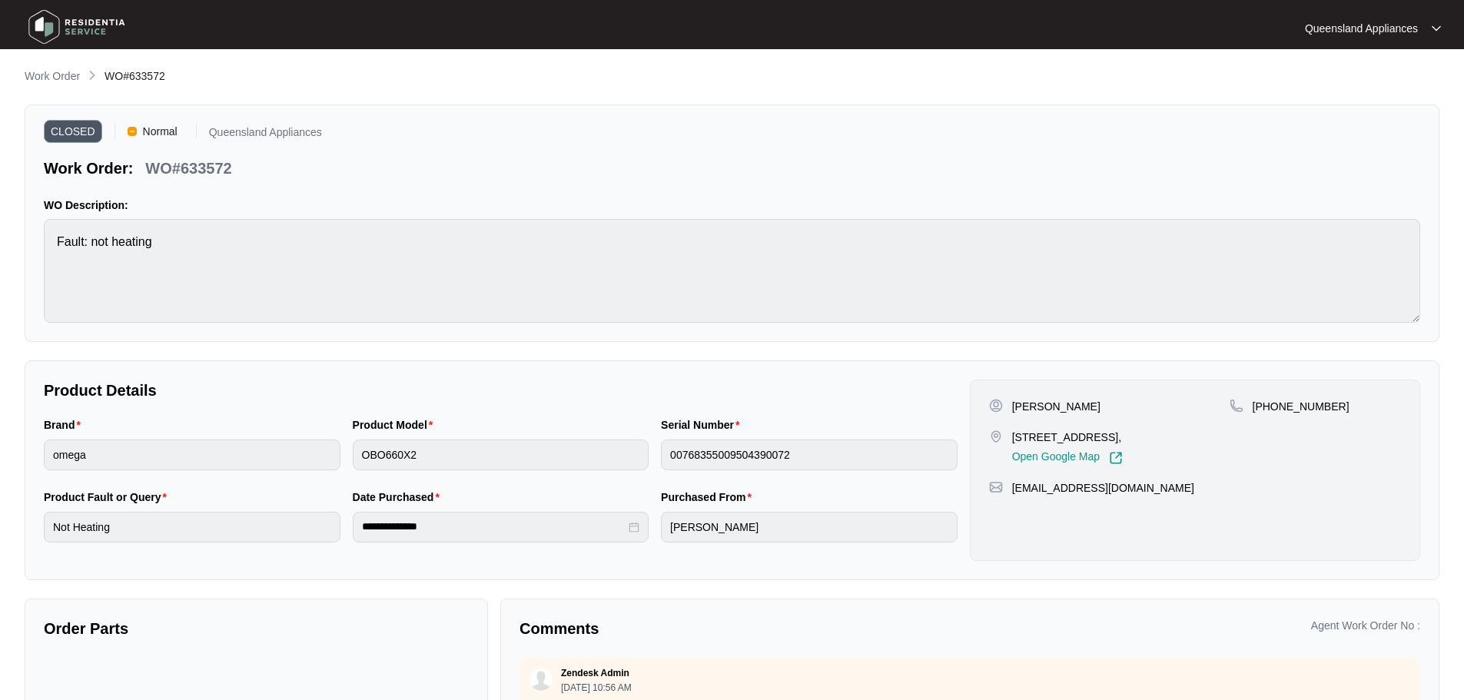
drag, startPoint x: 55, startPoint y: 30, endPoint x: 45, endPoint y: 32, distance: 9.3
click at [55, 30] on img at bounding box center [77, 27] width 108 height 46
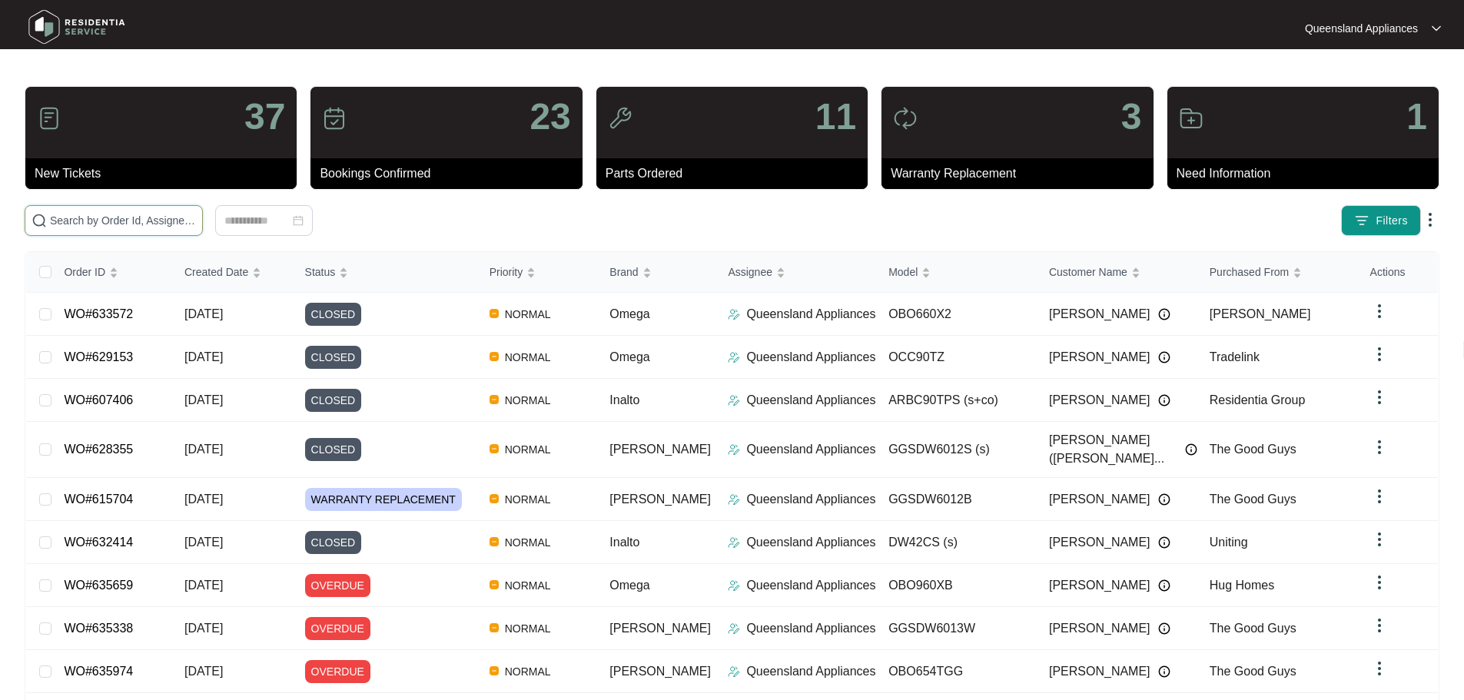
click at [143, 224] on input "text" at bounding box center [123, 220] width 146 height 17
paste input "631787"
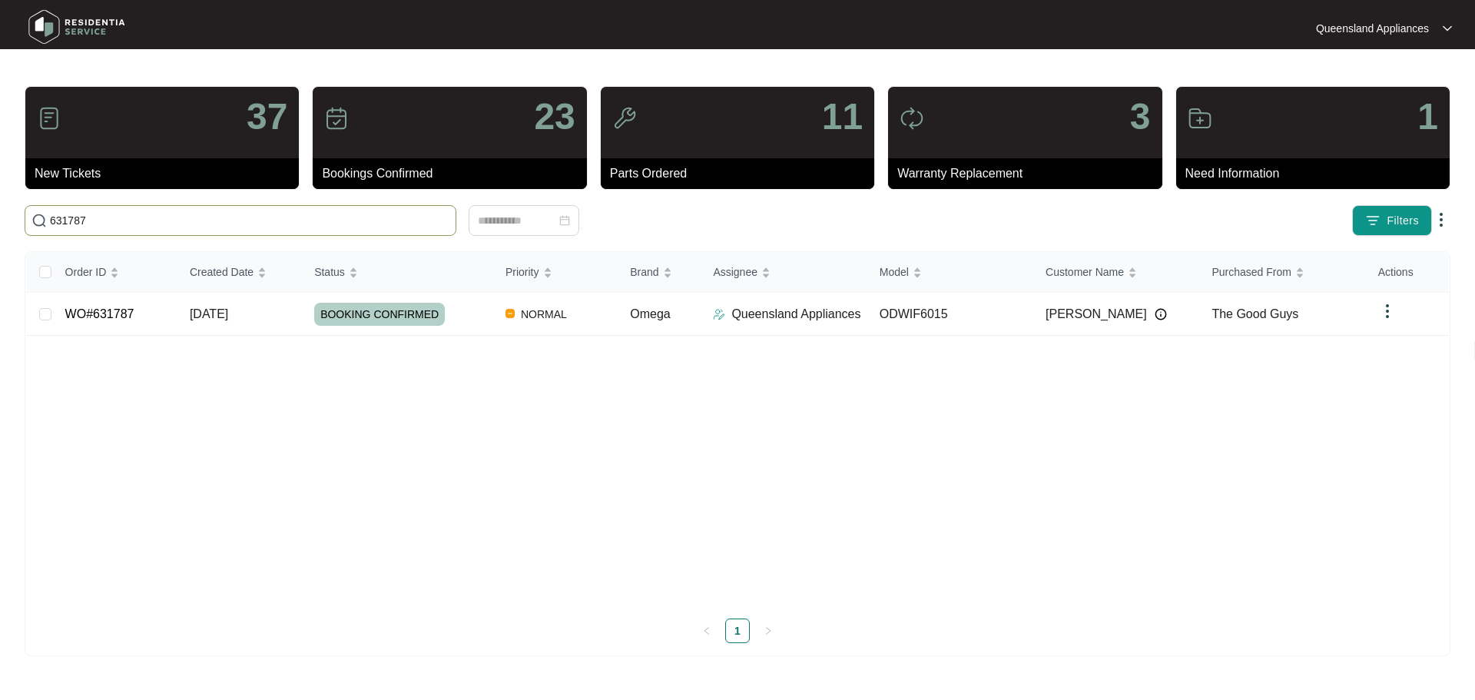
type input "631787"
click at [432, 319] on span "BOOKING CONFIRMED" at bounding box center [379, 314] width 131 height 23
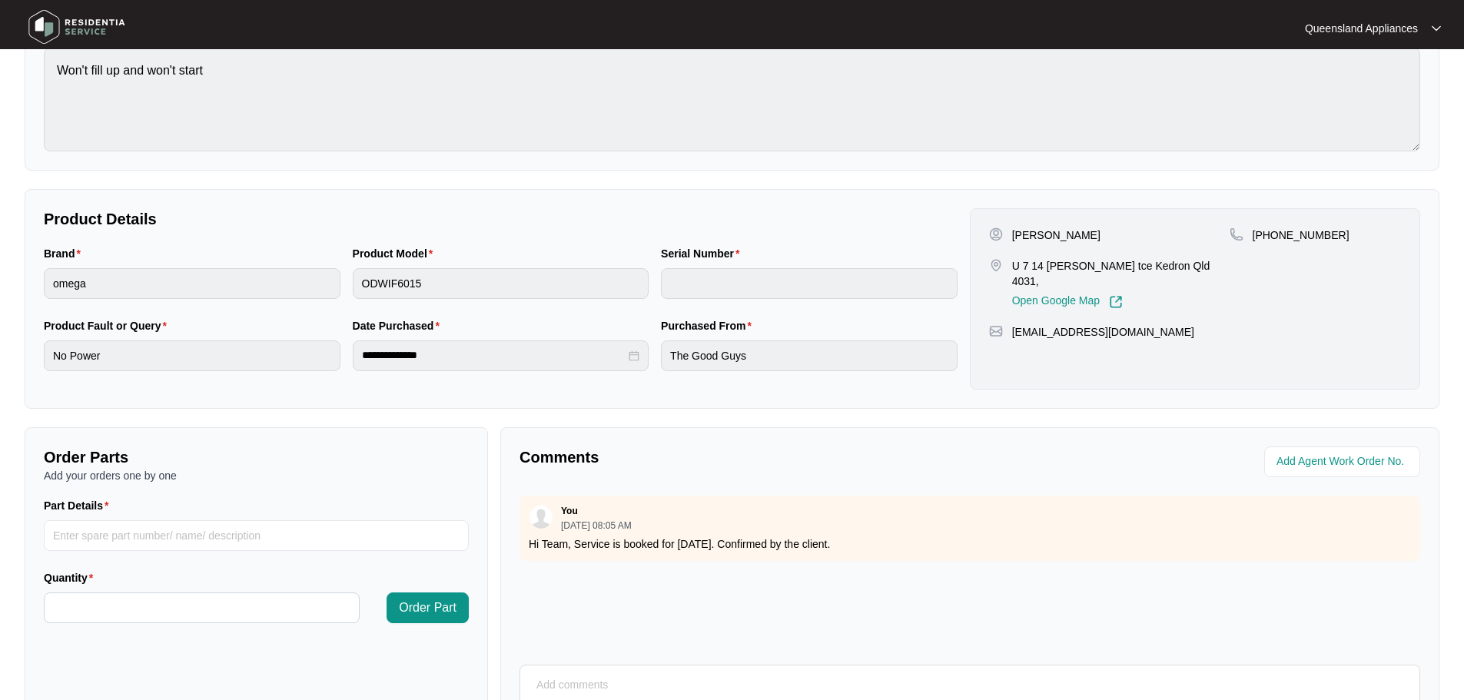
scroll to position [320, 0]
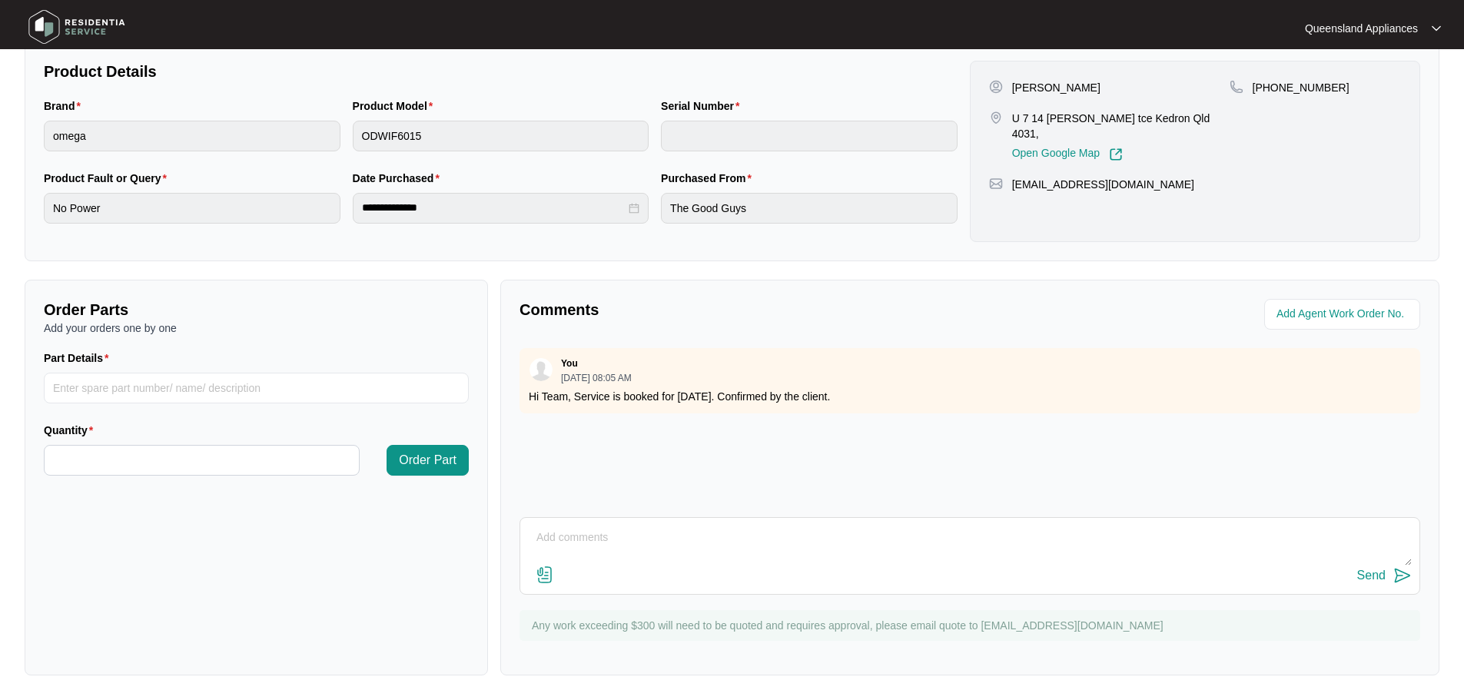
click at [602, 544] on textarea at bounding box center [970, 546] width 884 height 40
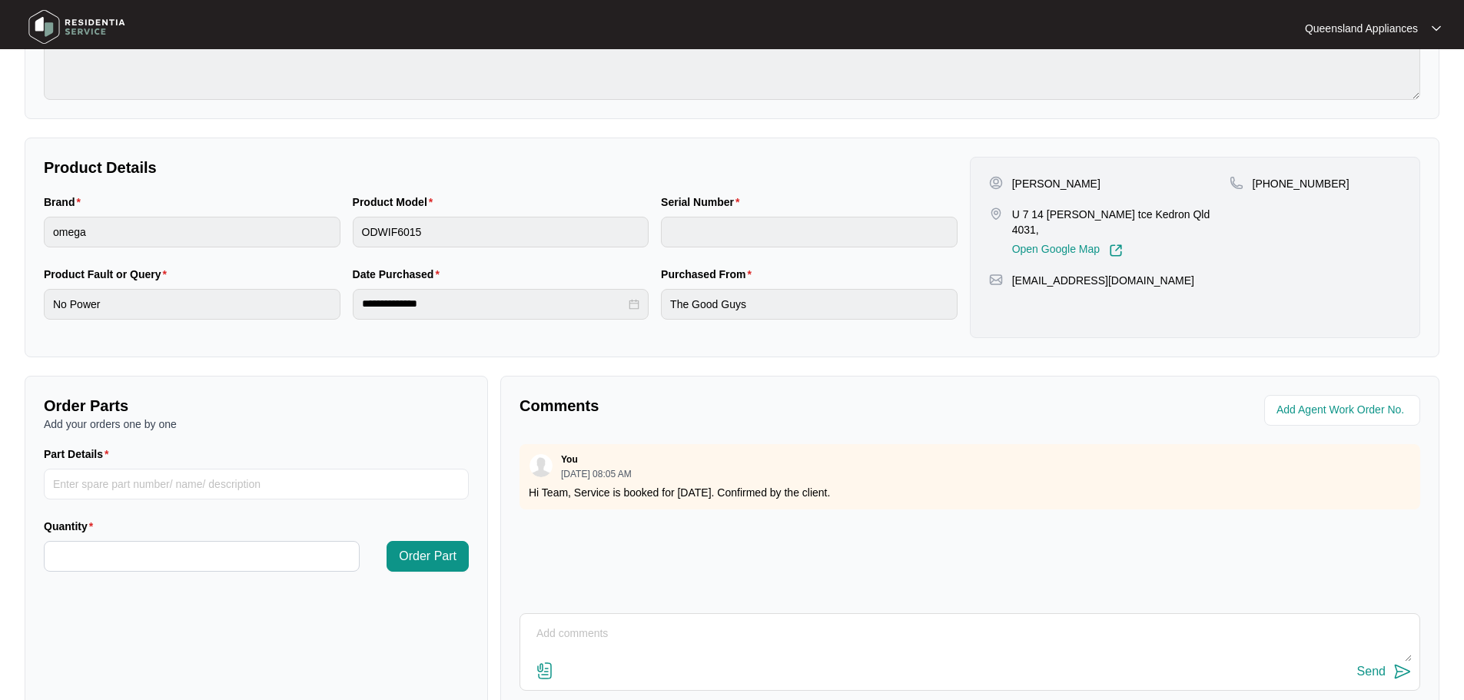
scroll to position [166, 0]
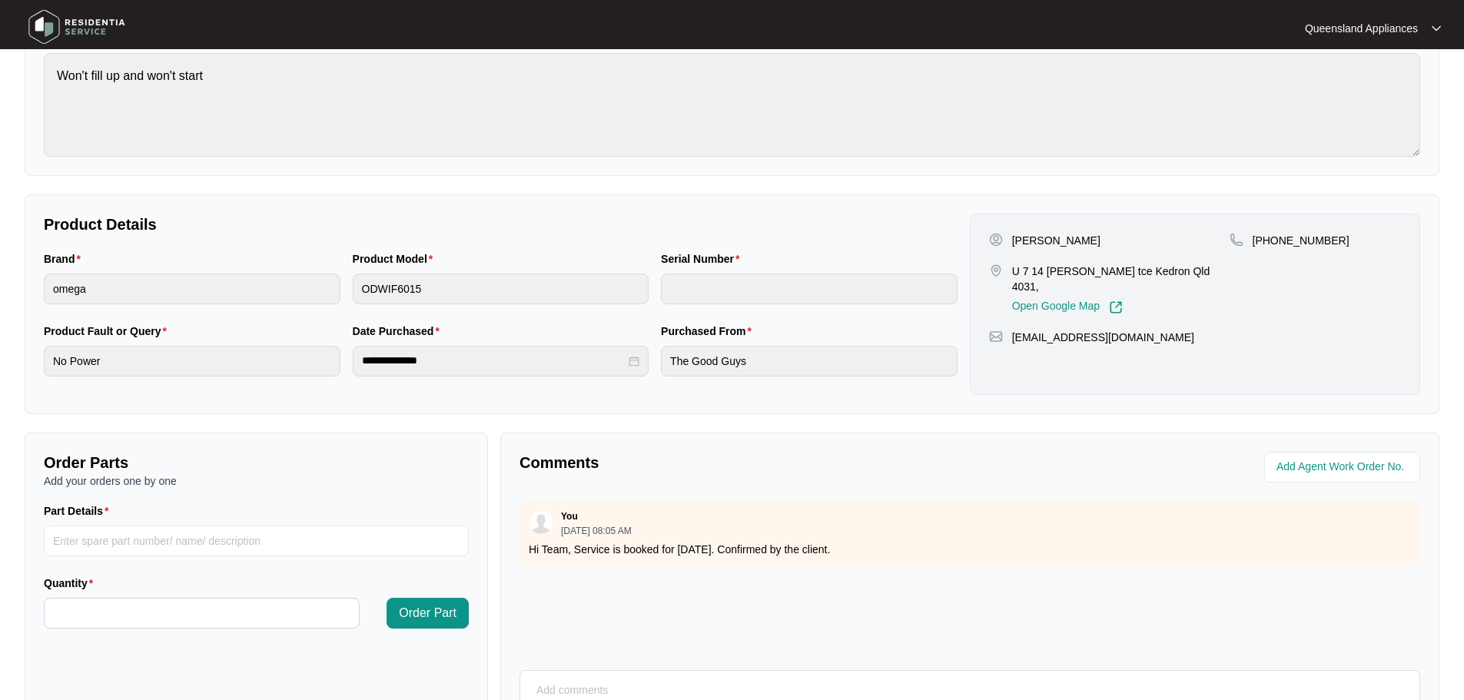
drag, startPoint x: 1010, startPoint y: 318, endPoint x: 1181, endPoint y: 318, distance: 170.6
click at [1181, 330] on div "[EMAIL_ADDRESS][DOMAIN_NAME]" at bounding box center [1195, 337] width 412 height 15
drag, startPoint x: 1185, startPoint y: 320, endPoint x: 1004, endPoint y: 321, distance: 180.6
click at [1004, 330] on div "[EMAIL_ADDRESS][DOMAIN_NAME]" at bounding box center [1195, 337] width 412 height 15
copy div "[EMAIL_ADDRESS][DOMAIN_NAME]"
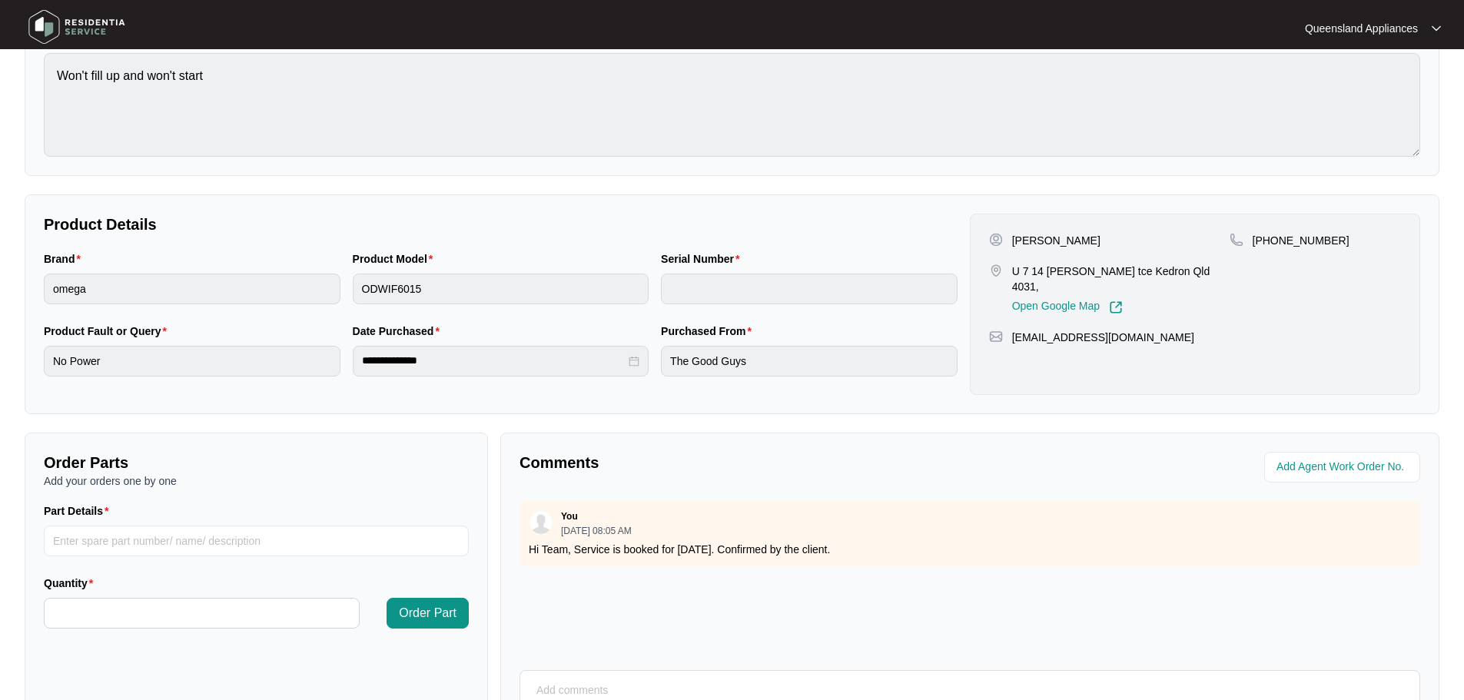
click at [1328, 244] on div "[PHONE_NUMBER]" at bounding box center [1314, 240] width 171 height 15
drag, startPoint x: 1272, startPoint y: 234, endPoint x: 1330, endPoint y: 238, distance: 58.6
click at [1330, 238] on div "[PHONE_NUMBER]" at bounding box center [1314, 240] width 171 height 15
copy p "478198905"
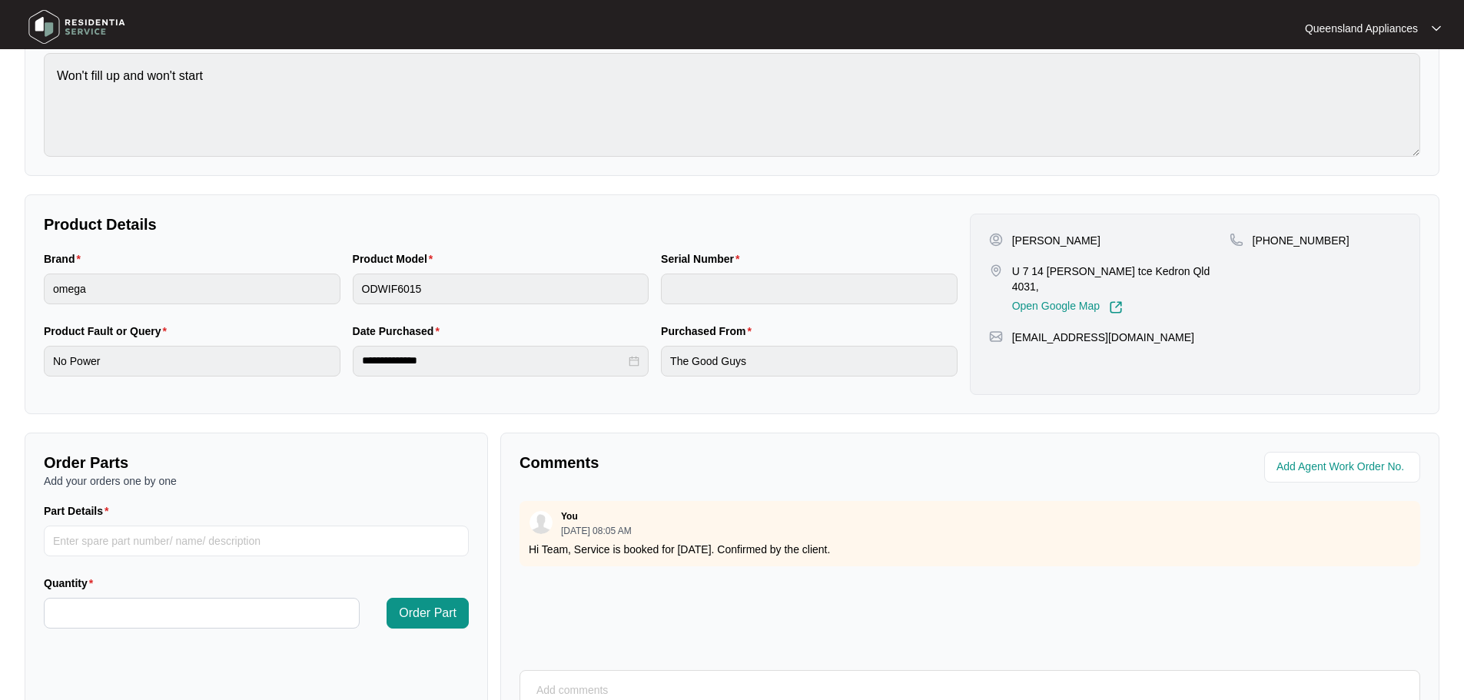
click at [1023, 237] on p "[PERSON_NAME]" at bounding box center [1056, 240] width 88 height 15
copy p "[PERSON_NAME]"
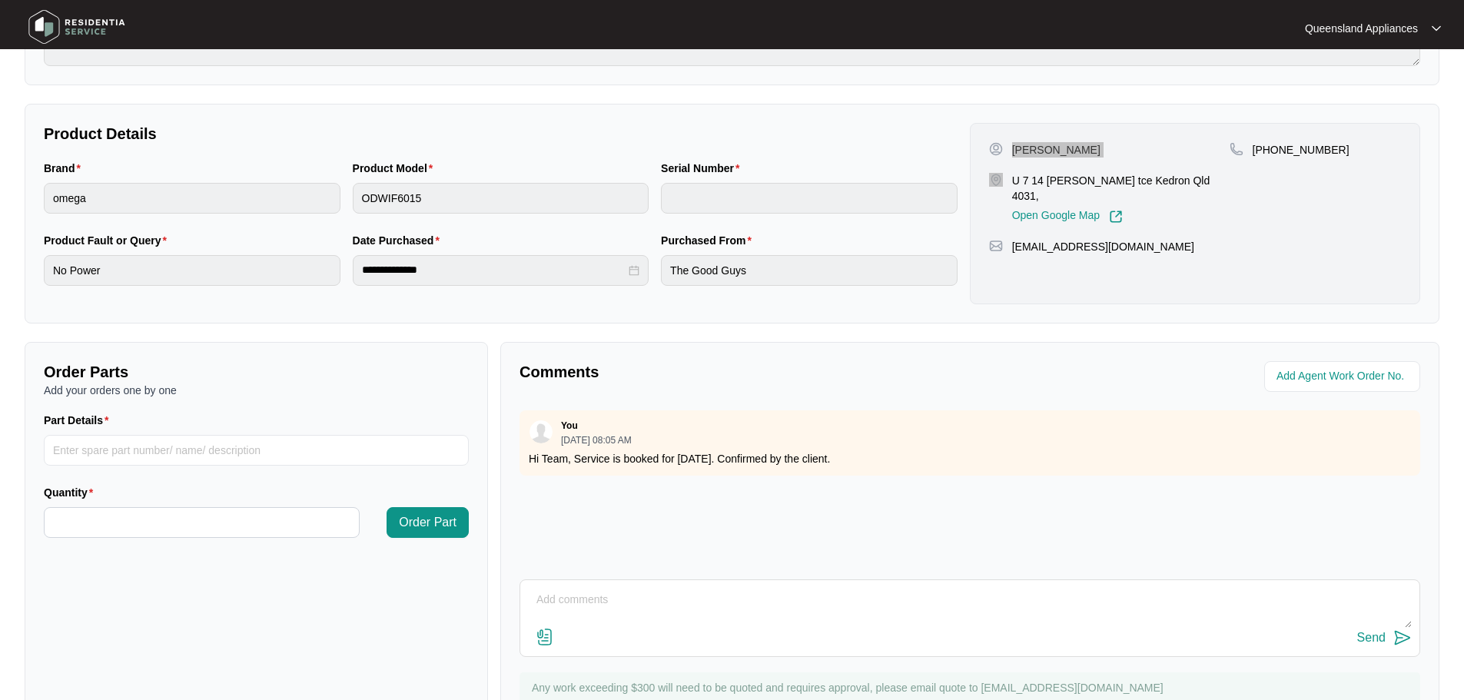
scroll to position [320, 0]
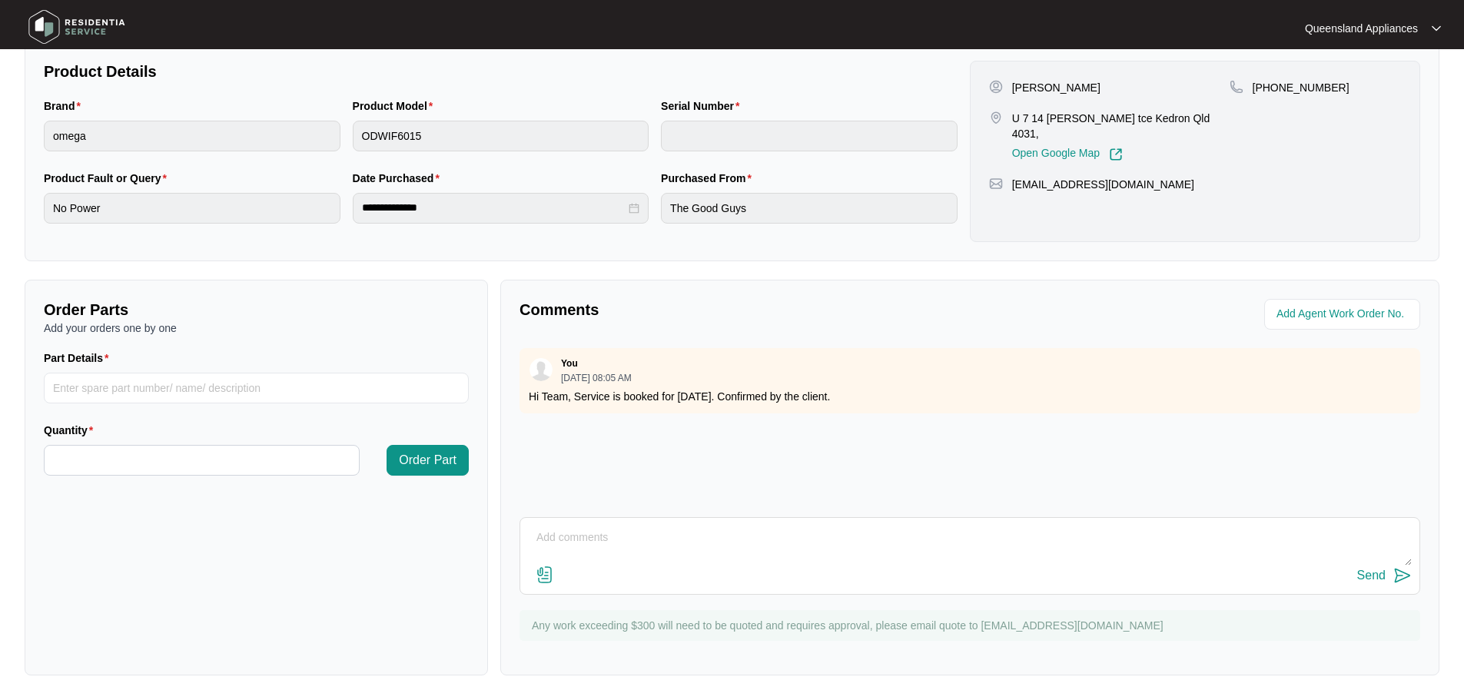
click at [681, 537] on textarea at bounding box center [970, 546] width 884 height 40
click at [1018, 531] on textarea "The customer has been charged onsite." at bounding box center [970, 546] width 884 height 40
paste textarea "The technician has attended and found that the cancel button is also the start …"
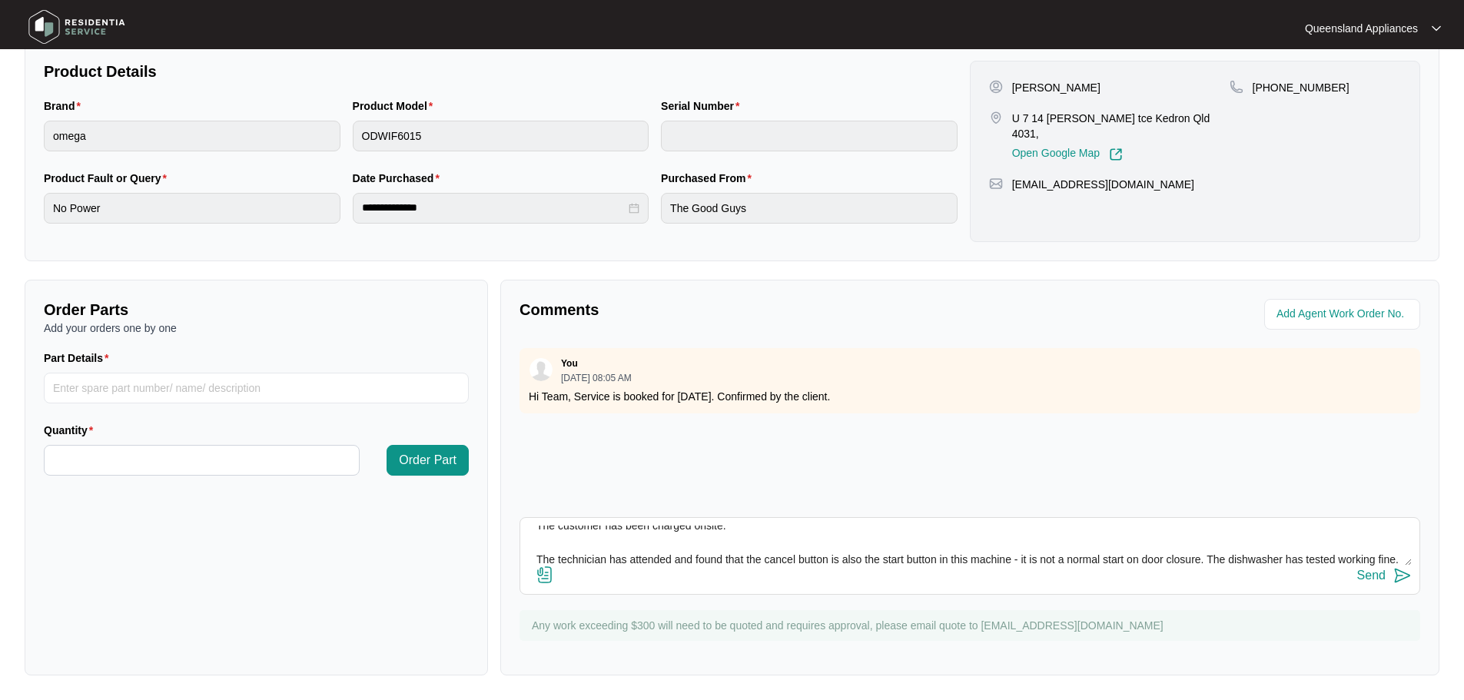
scroll to position [28, 0]
type textarea "The customer has been charged onsite. The technician has attended and found tha…"
click at [1406, 575] on img at bounding box center [1402, 575] width 18 height 18
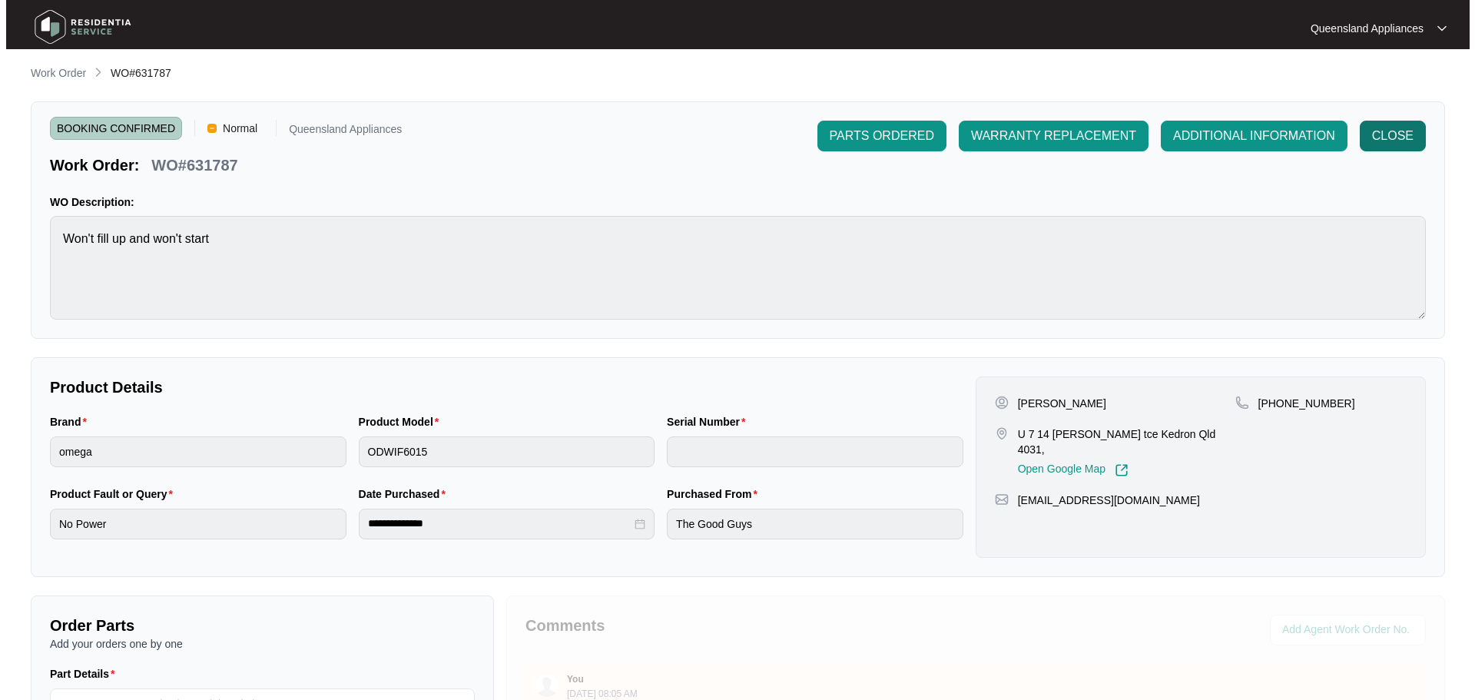
scroll to position [0, 0]
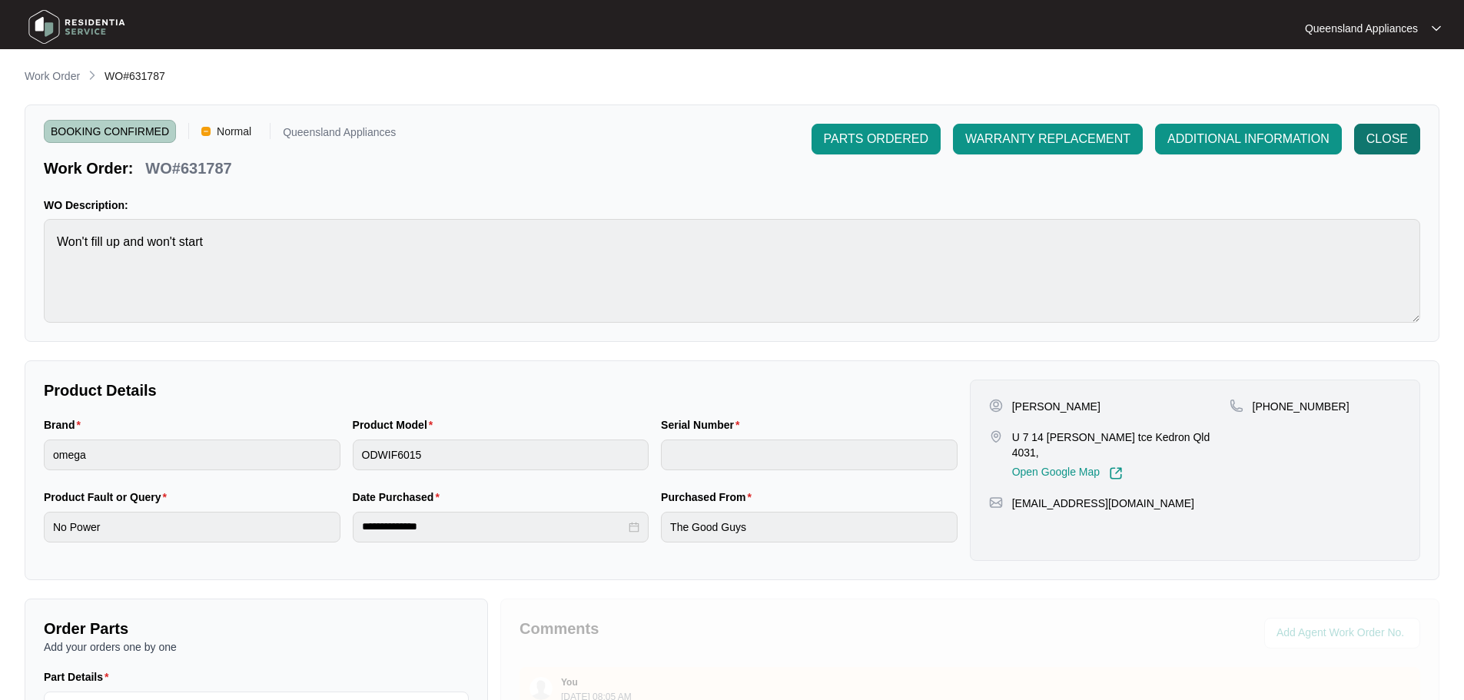
click at [1408, 128] on button "CLOSE" at bounding box center [1387, 139] width 66 height 31
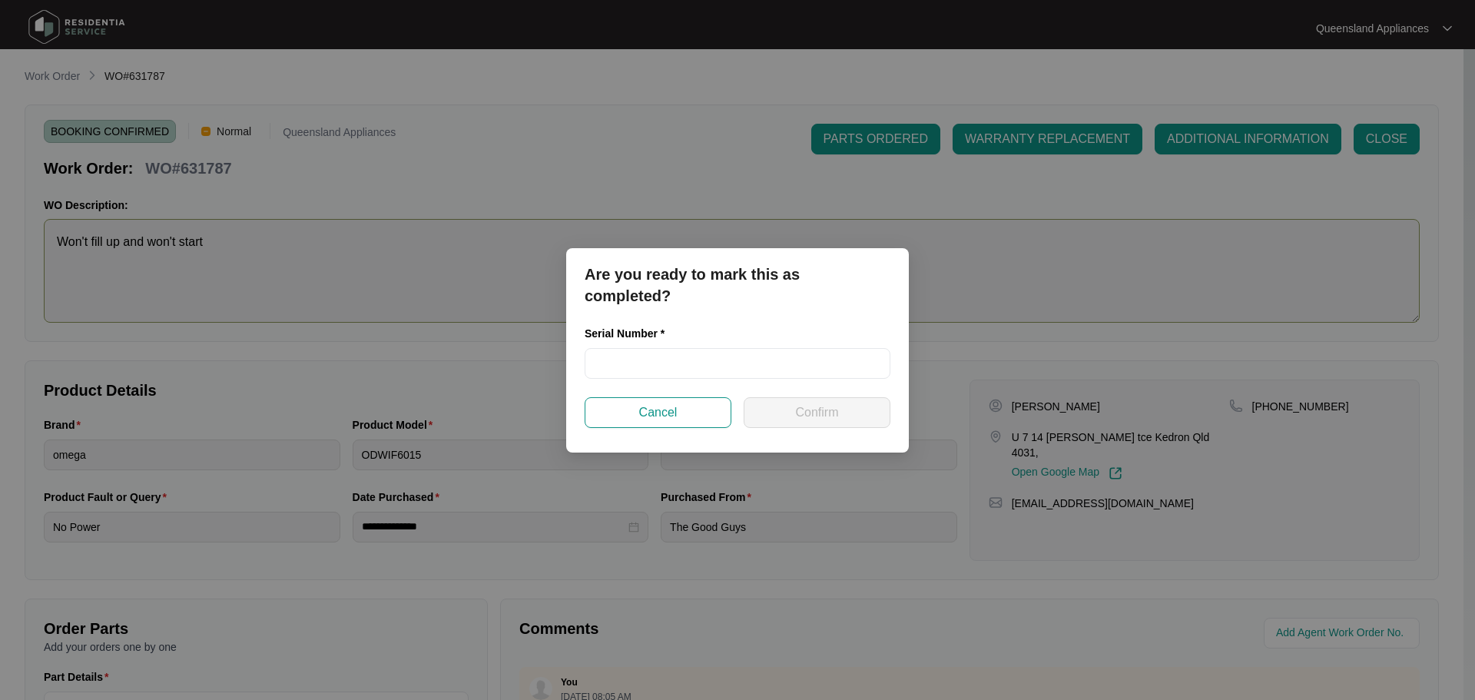
drag, startPoint x: 1245, startPoint y: 235, endPoint x: 1259, endPoint y: 221, distance: 20.6
click at [1252, 225] on div "Are you ready to mark this as completed? Serial Number * Cancel Confirm" at bounding box center [737, 350] width 1475 height 700
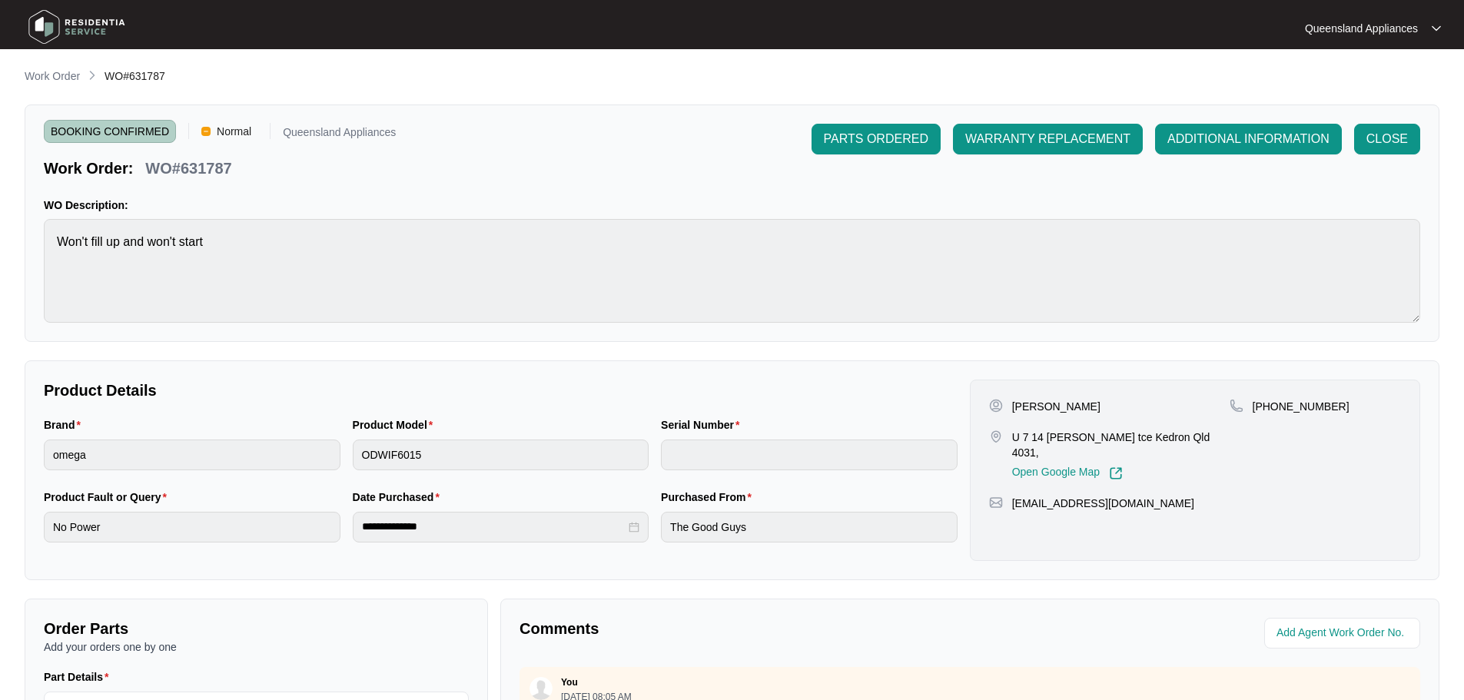
click at [207, 173] on p "WO#631787" at bounding box center [188, 169] width 86 height 22
copy p "631787"
click at [56, 28] on img at bounding box center [77, 27] width 108 height 46
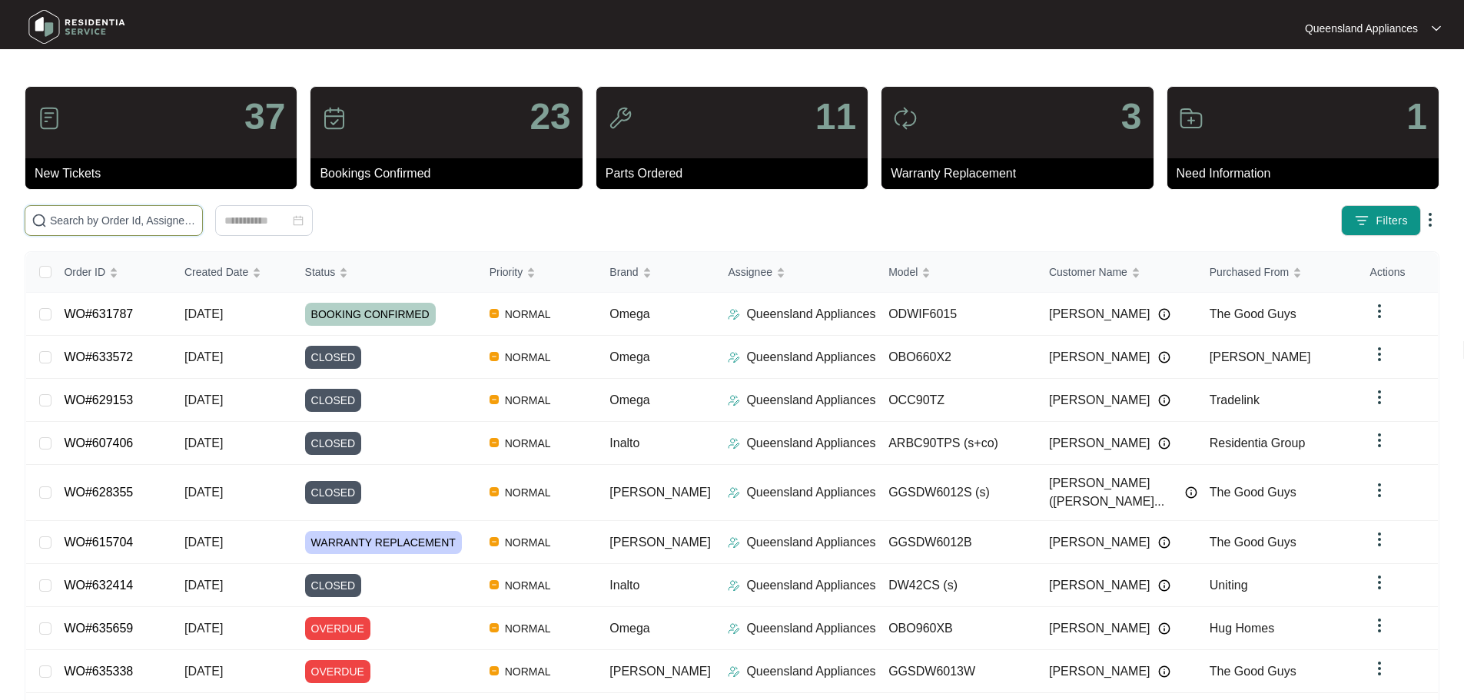
drag, startPoint x: 230, startPoint y: 221, endPoint x: 247, endPoint y: 217, distance: 17.3
click at [196, 221] on input "text" at bounding box center [123, 220] width 146 height 17
paste input "631787"
type input "631787"
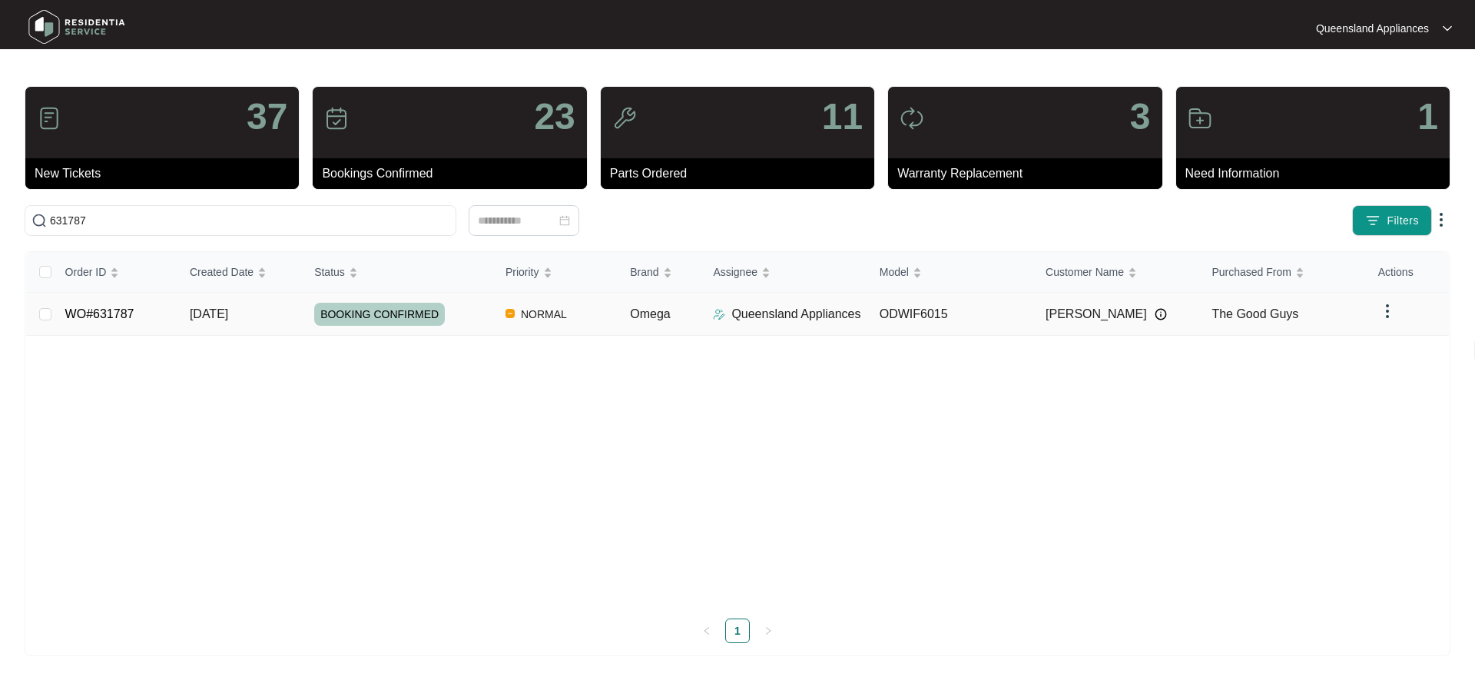
drag, startPoint x: 1380, startPoint y: 313, endPoint x: 1391, endPoint y: 310, distance: 11.8
click at [1382, 313] on img at bounding box center [1387, 311] width 18 height 18
click at [1401, 336] on span "Force Close" at bounding box center [1420, 341] width 58 height 17
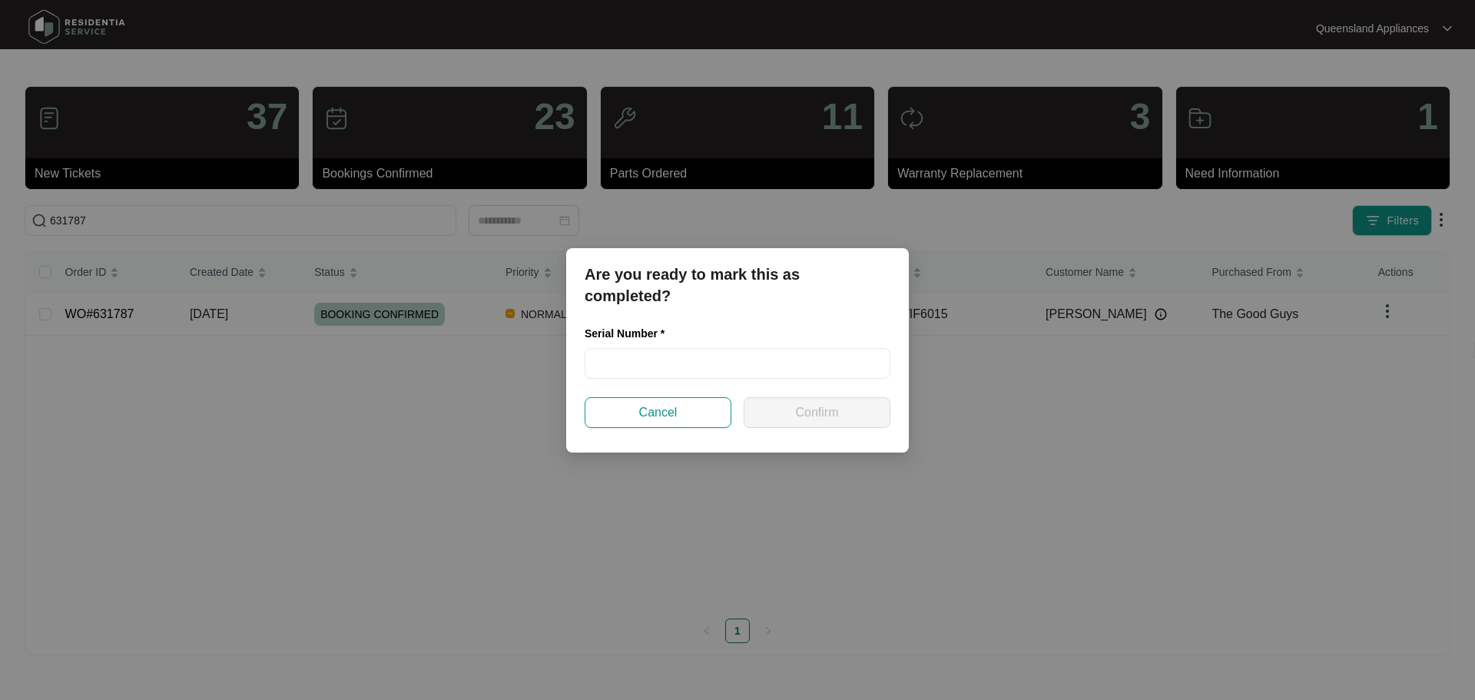
drag, startPoint x: 781, startPoint y: 343, endPoint x: 781, endPoint y: 353, distance: 10.0
click at [781, 343] on div "Serial Number *" at bounding box center [738, 336] width 306 height 23
click at [777, 370] on input "text" at bounding box center [738, 363] width 306 height 31
click at [625, 373] on input "text" at bounding box center [738, 363] width 306 height 31
paste input "ODWIF6015"
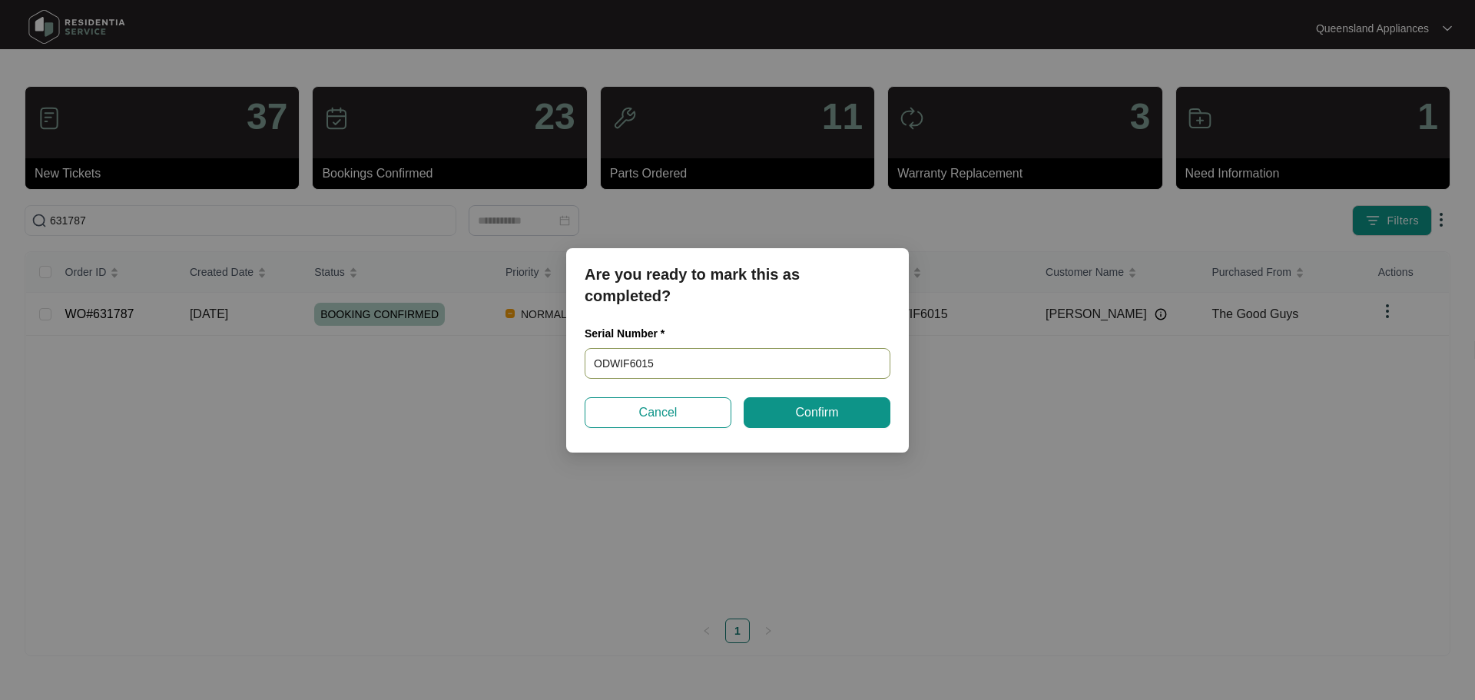
type input "ODWIF6015"
drag, startPoint x: 834, startPoint y: 447, endPoint x: 834, endPoint y: 422, distance: 25.4
click at [834, 429] on div "Are you ready to mark this as completed? Serial Number * ODWIF6015 Cancel Confi…" at bounding box center [737, 350] width 343 height 204
click at [834, 422] on button "Confirm" at bounding box center [817, 412] width 147 height 31
